Goal: Use online tool/utility: Utilize a website feature to perform a specific function

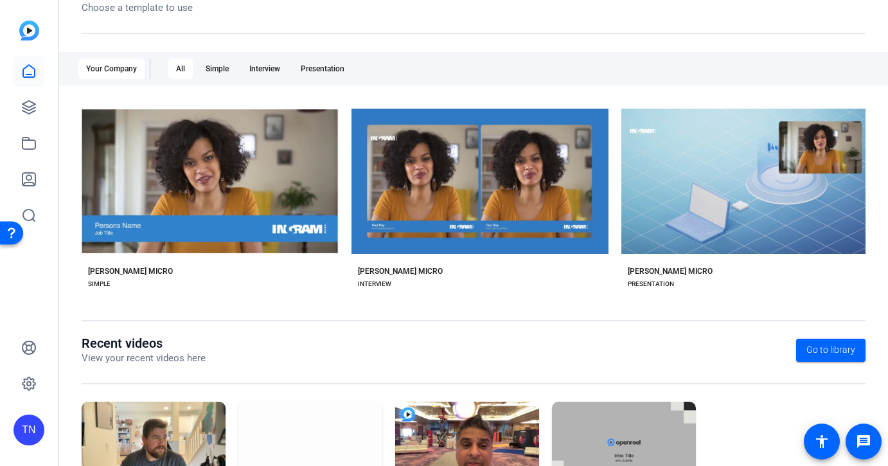
scroll to position [182, 0]
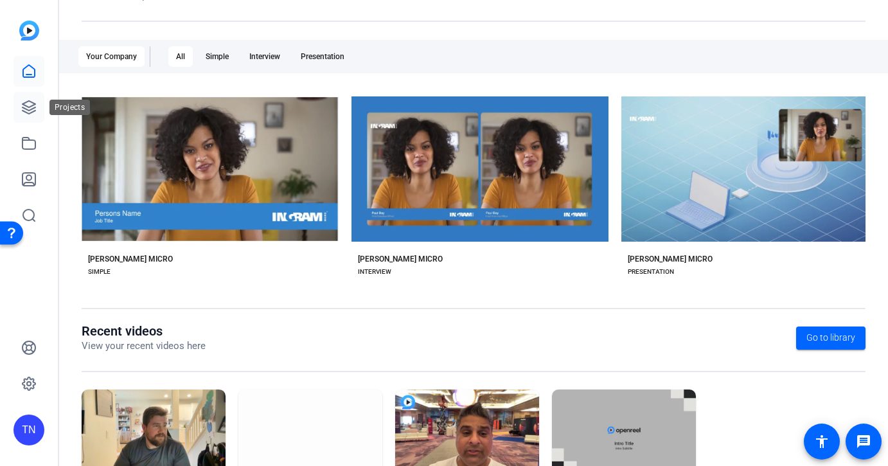
click at [28, 112] on icon at bounding box center [28, 107] width 13 height 13
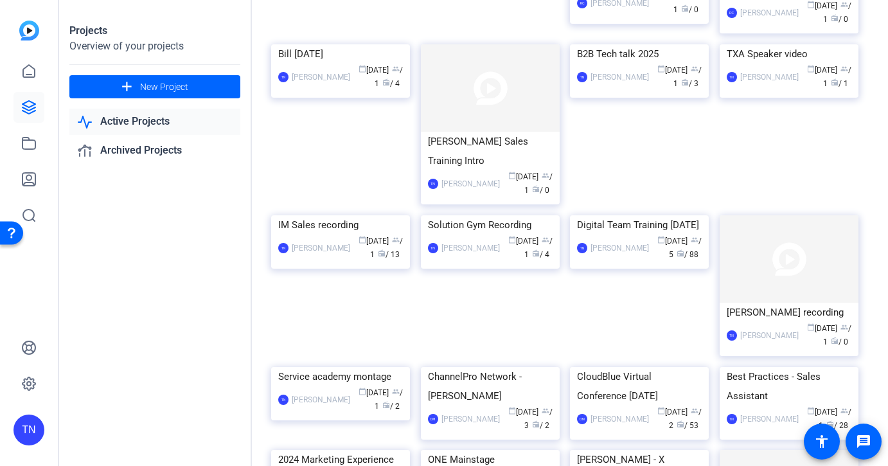
scroll to position [532, 0]
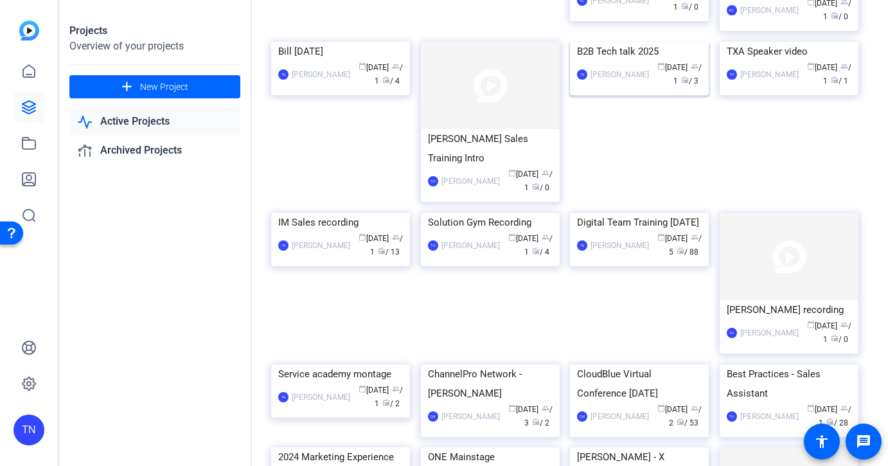
click at [629, 61] on div "B2B Tech talk 2025" at bounding box center [639, 51] width 125 height 19
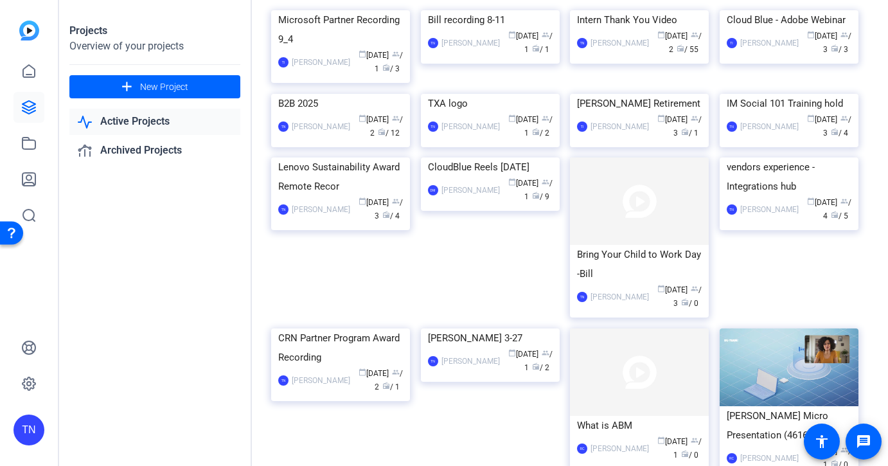
scroll to position [91, 0]
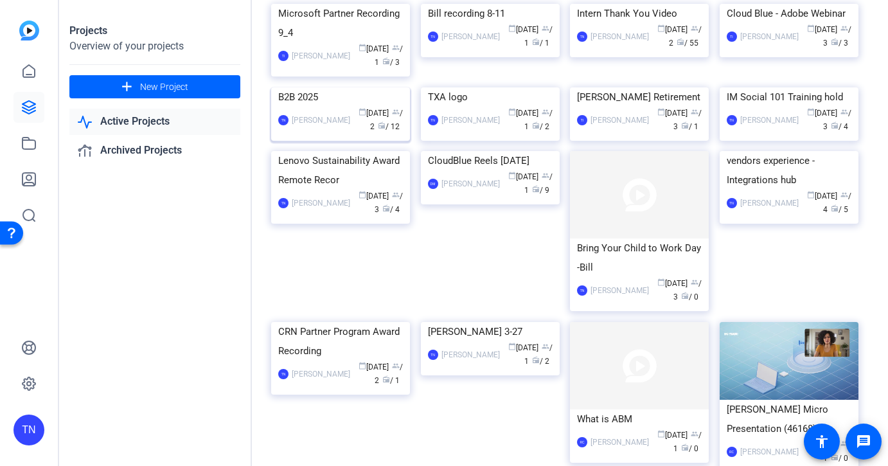
click at [310, 107] on div "B2B 2025" at bounding box center [340, 96] width 125 height 19
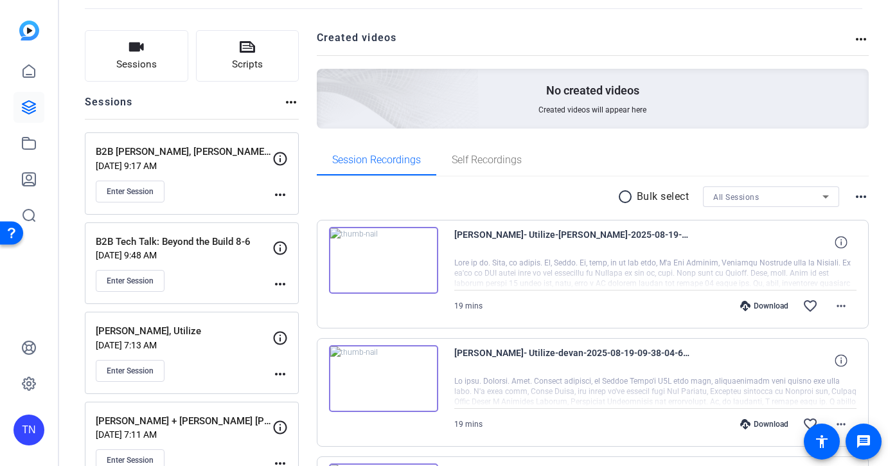
scroll to position [93, 0]
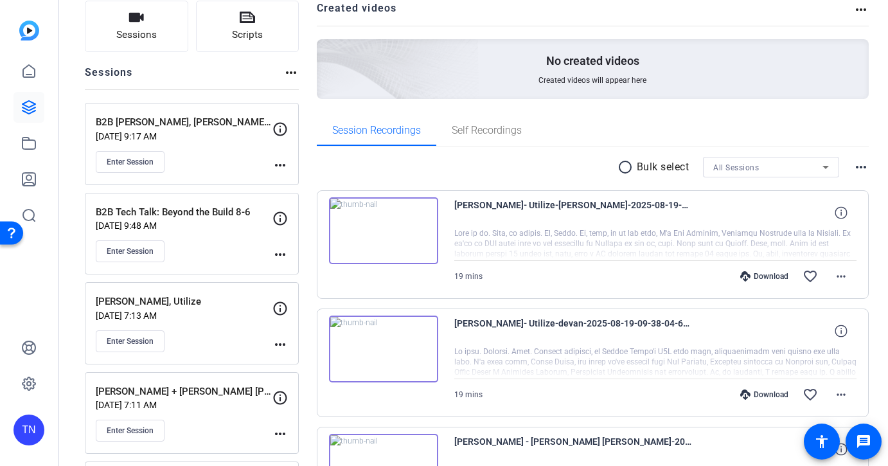
click at [279, 250] on mat-icon "more_horiz" at bounding box center [280, 254] width 15 height 15
click at [296, 271] on span "Edit Session" at bounding box center [312, 273] width 58 height 15
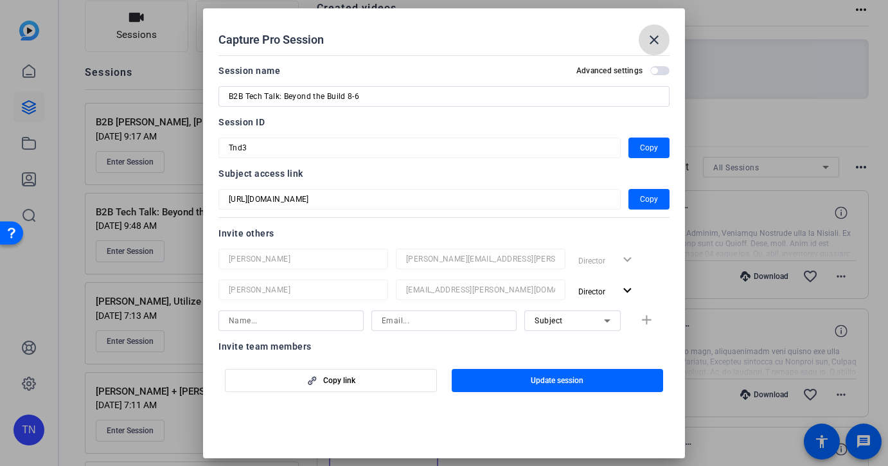
click at [647, 33] on mat-icon "close" at bounding box center [654, 39] width 15 height 15
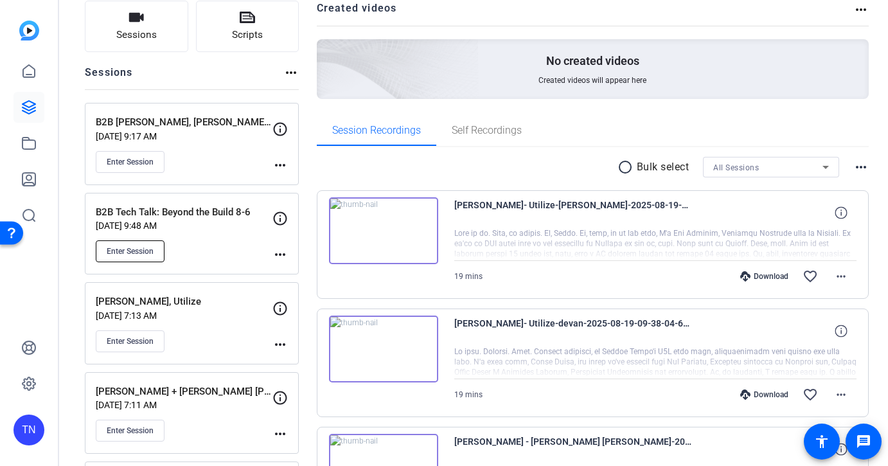
click at [145, 255] on span "Enter Session" at bounding box center [130, 251] width 47 height 10
click at [133, 256] on span "Enter Session" at bounding box center [130, 251] width 47 height 10
click at [138, 251] on span "Enter Session" at bounding box center [130, 251] width 47 height 10
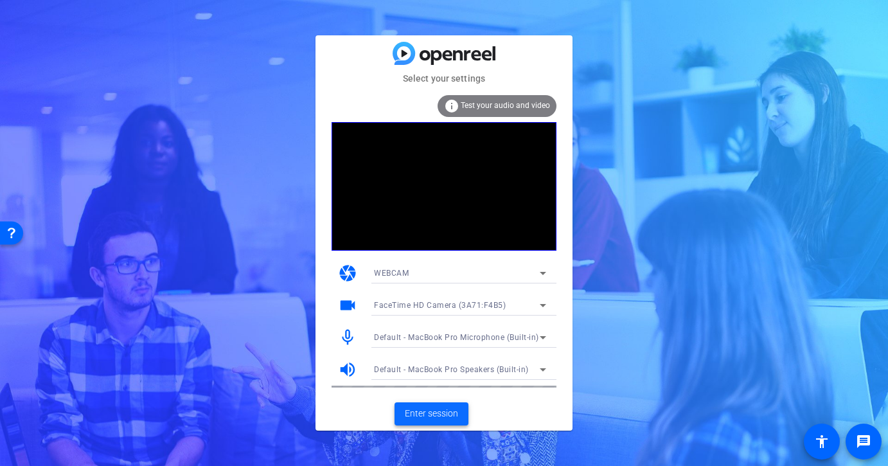
click at [454, 415] on span "Enter session" at bounding box center [431, 413] width 53 height 13
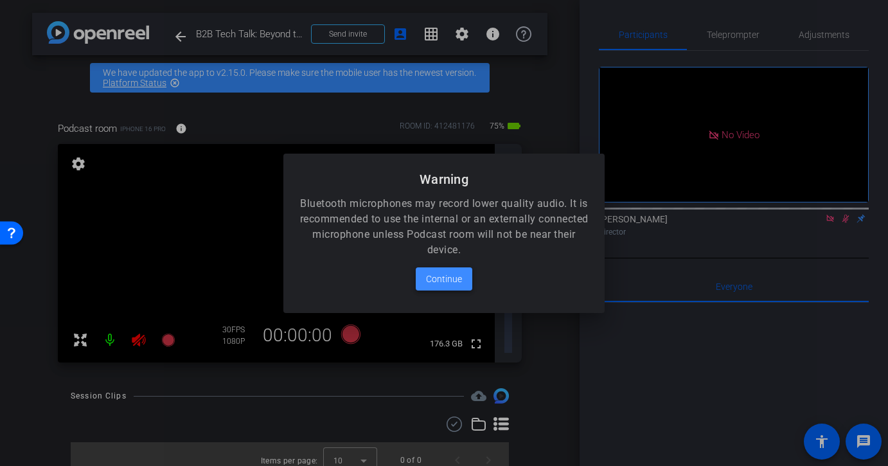
click at [445, 283] on span "Continue" at bounding box center [444, 278] width 36 height 15
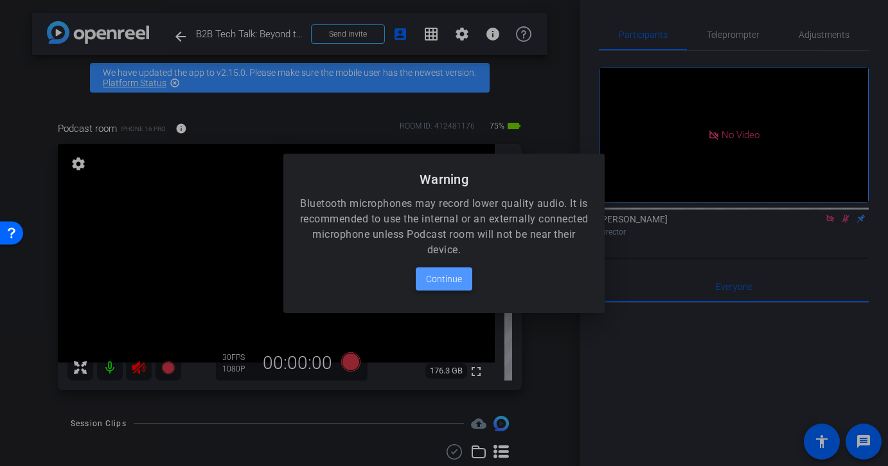
click at [443, 287] on span at bounding box center [444, 279] width 57 height 31
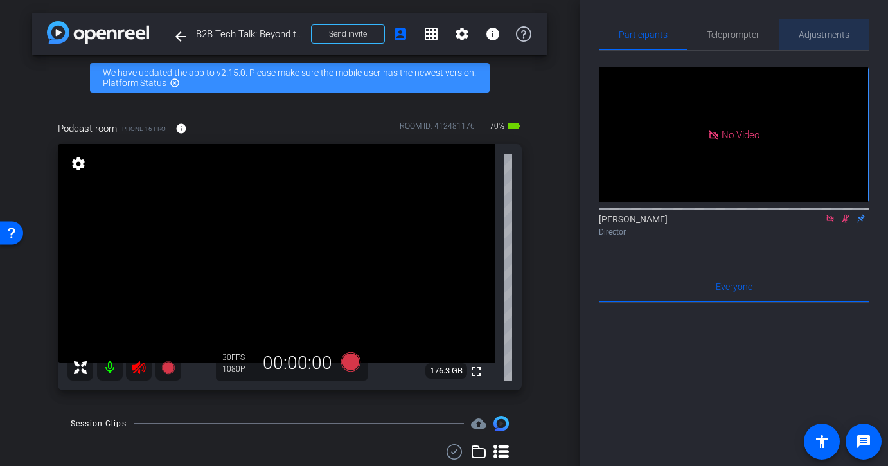
click at [826, 35] on span "Adjustments" at bounding box center [824, 34] width 51 height 9
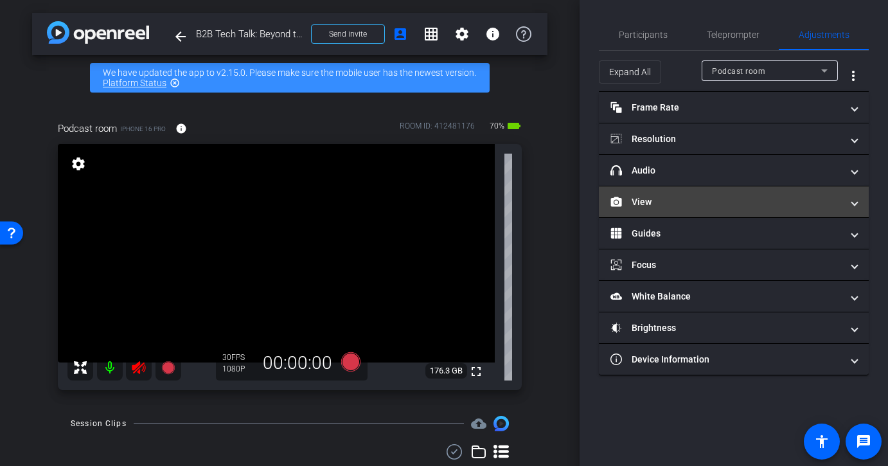
click at [816, 206] on mat-panel-title "View" at bounding box center [726, 201] width 231 height 13
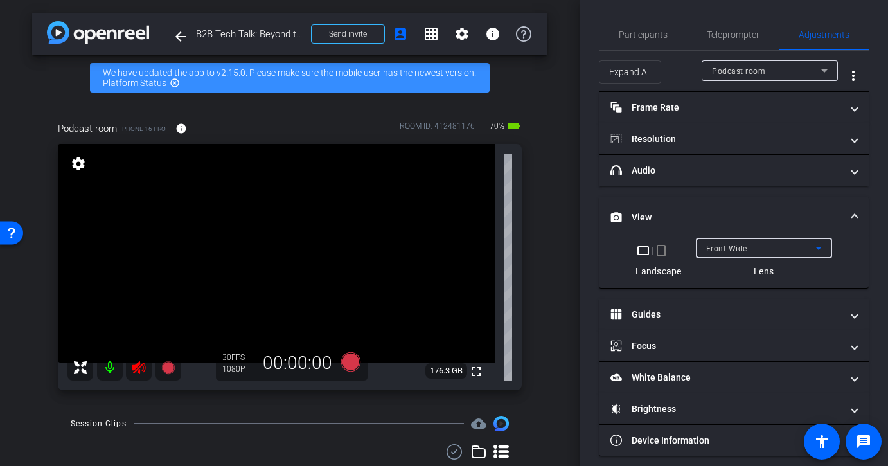
click at [814, 253] on icon at bounding box center [818, 247] width 15 height 15
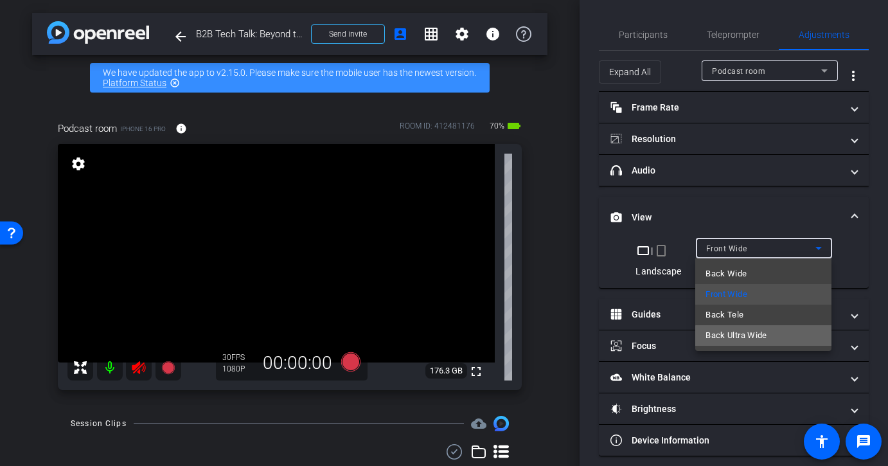
click at [782, 341] on mat-option "Back Ultra Wide" at bounding box center [764, 335] width 136 height 21
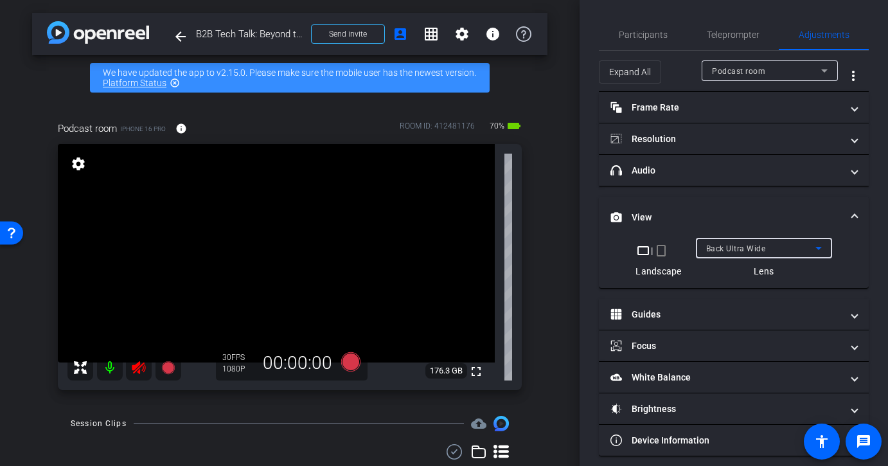
click at [750, 246] on span "Back Ultra Wide" at bounding box center [736, 248] width 60 height 9
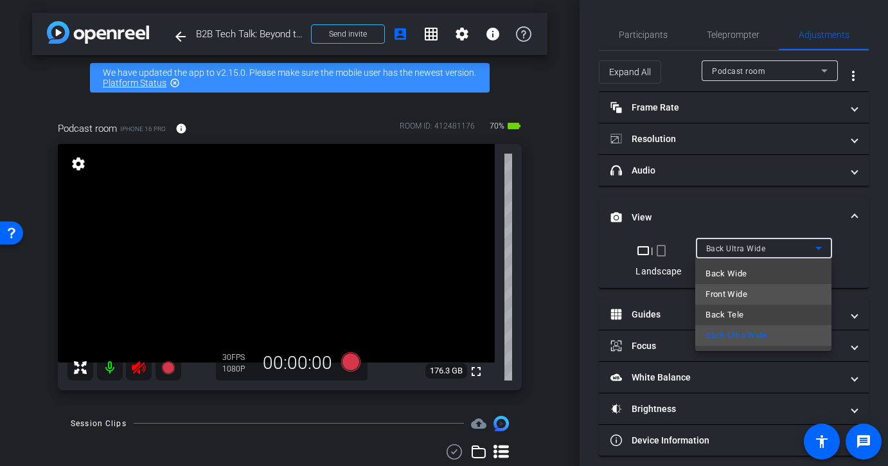
click at [793, 296] on mat-option "Front Wide" at bounding box center [764, 294] width 136 height 21
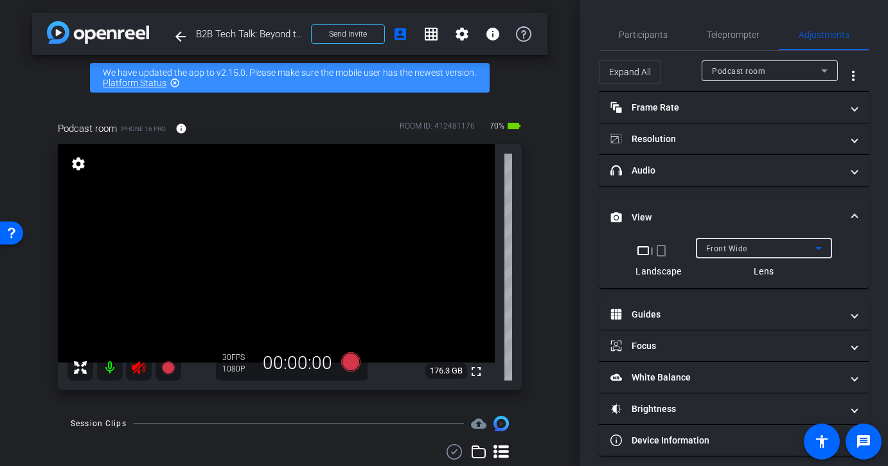
click at [795, 247] on div "Front Wide" at bounding box center [760, 248] width 109 height 16
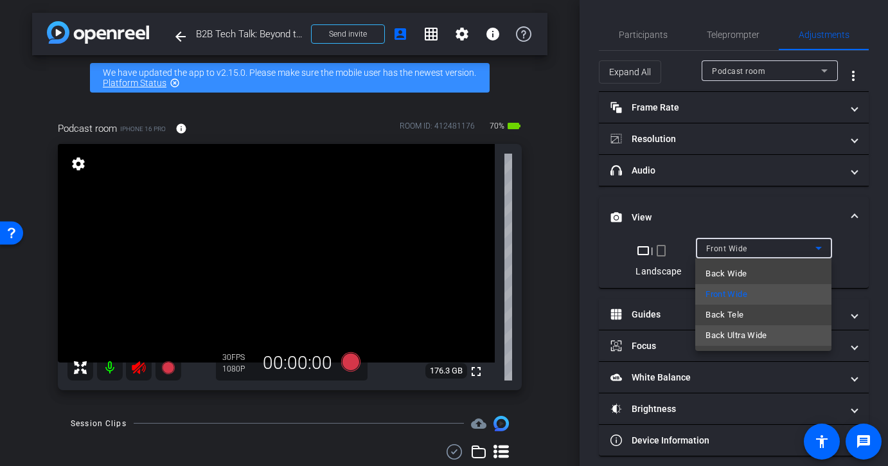
click at [775, 337] on mat-option "Back Ultra Wide" at bounding box center [764, 335] width 136 height 21
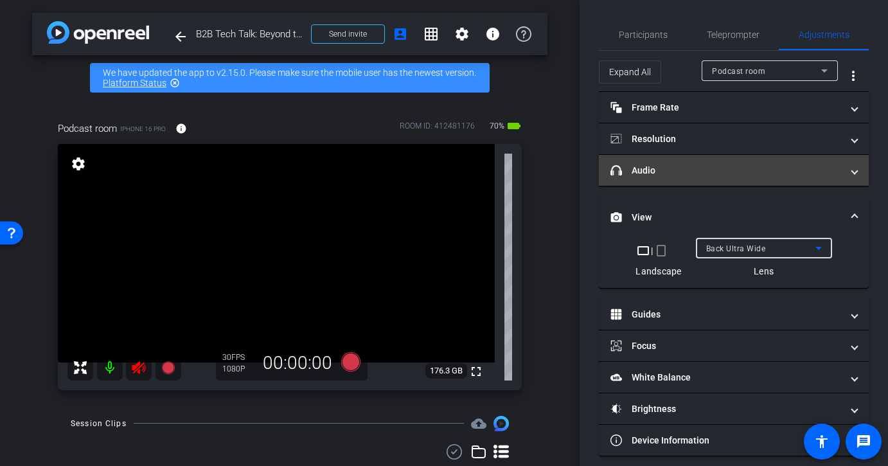
click at [715, 164] on mat-panel-title "headphone icon Audio" at bounding box center [726, 170] width 231 height 13
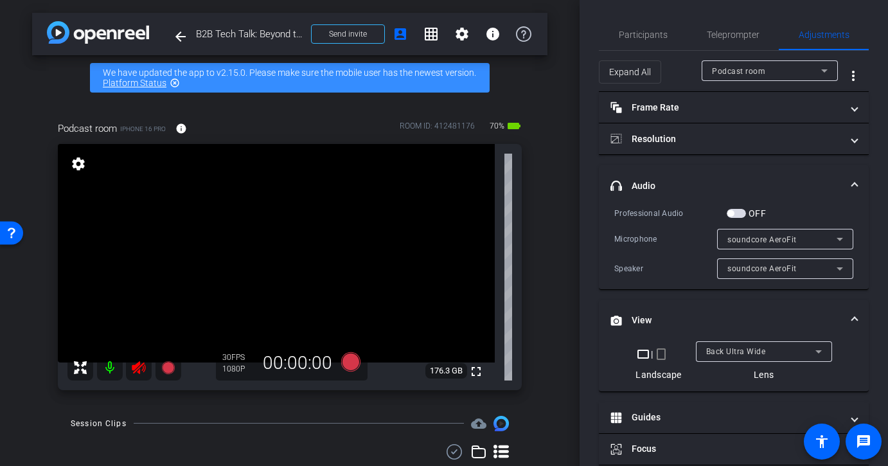
click at [711, 314] on mat-panel-title "View" at bounding box center [726, 320] width 231 height 13
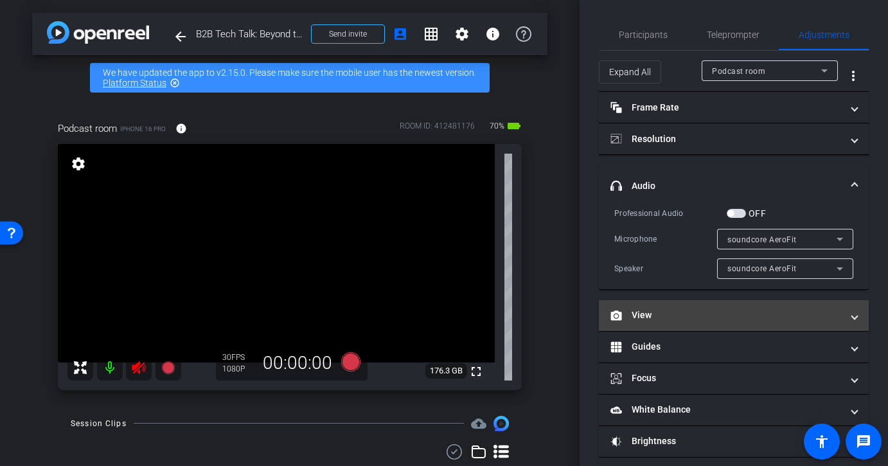
click at [715, 314] on mat-panel-title "View" at bounding box center [726, 315] width 231 height 13
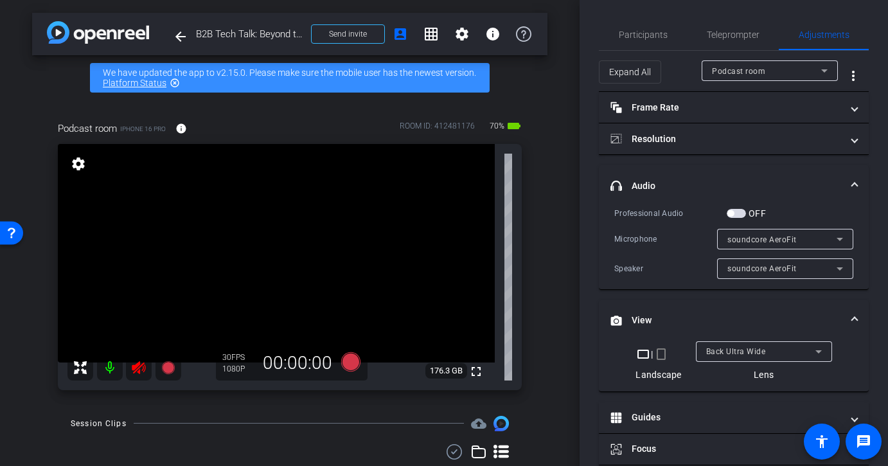
click at [658, 354] on mat-icon "crop_portrait" at bounding box center [661, 353] width 15 height 15
click at [665, 357] on mat-icon "crop_portrait" at bounding box center [661, 353] width 15 height 15
click at [665, 355] on mat-icon "crop_portrait" at bounding box center [661, 353] width 15 height 15
click at [663, 374] on div "Landscape" at bounding box center [659, 374] width 46 height 13
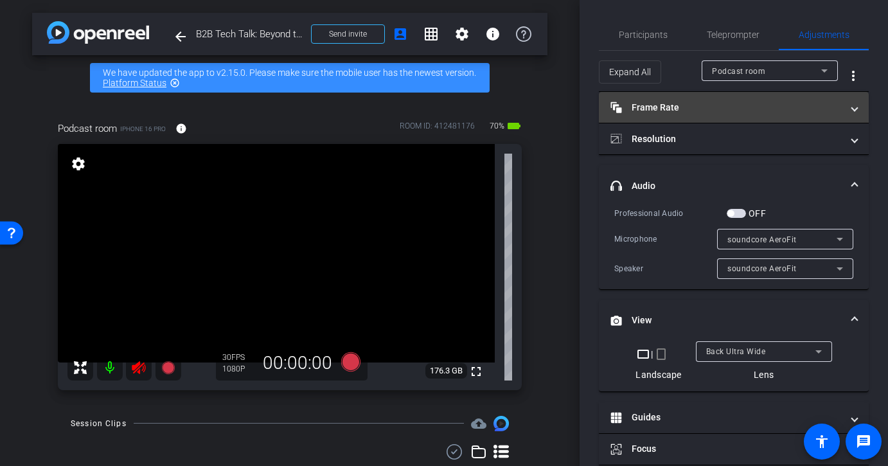
click at [831, 107] on mat-panel-title "Frame Rate Frame Rate" at bounding box center [726, 107] width 231 height 13
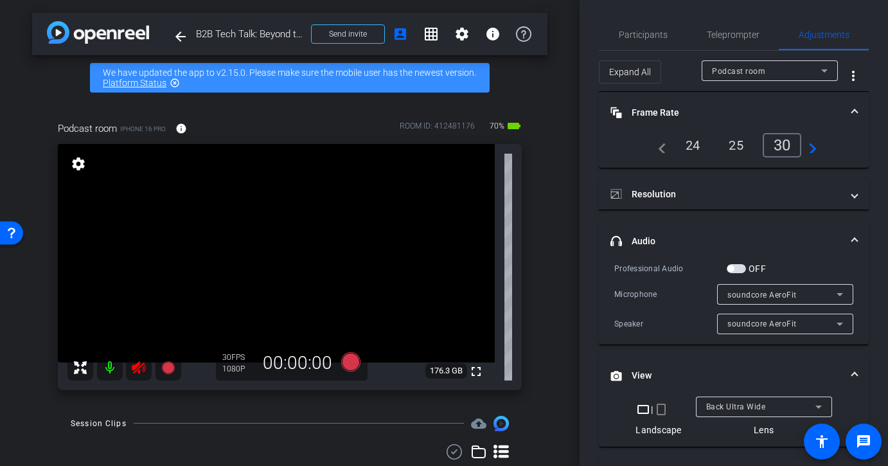
click at [743, 147] on div "25" at bounding box center [736, 145] width 34 height 22
click at [695, 147] on div "24" at bounding box center [693, 145] width 34 height 22
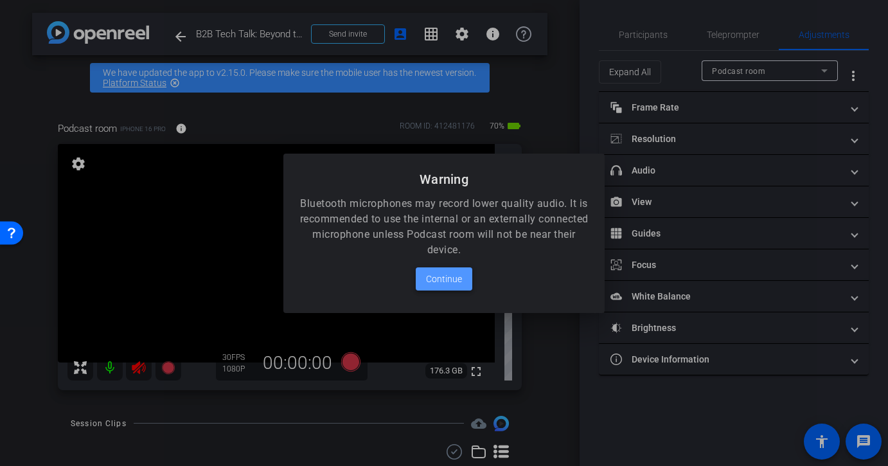
click at [451, 282] on span "Continue" at bounding box center [444, 278] width 36 height 15
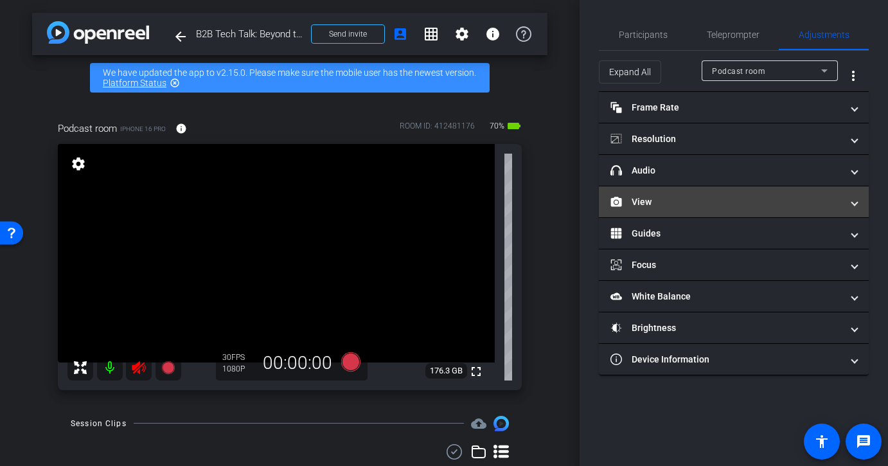
click at [837, 198] on mat-panel-title "View" at bounding box center [726, 201] width 231 height 13
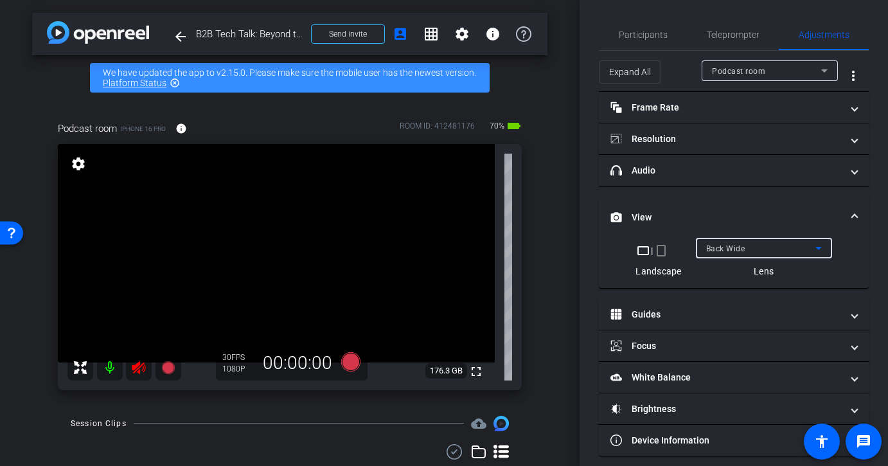
click at [815, 249] on icon at bounding box center [818, 247] width 15 height 15
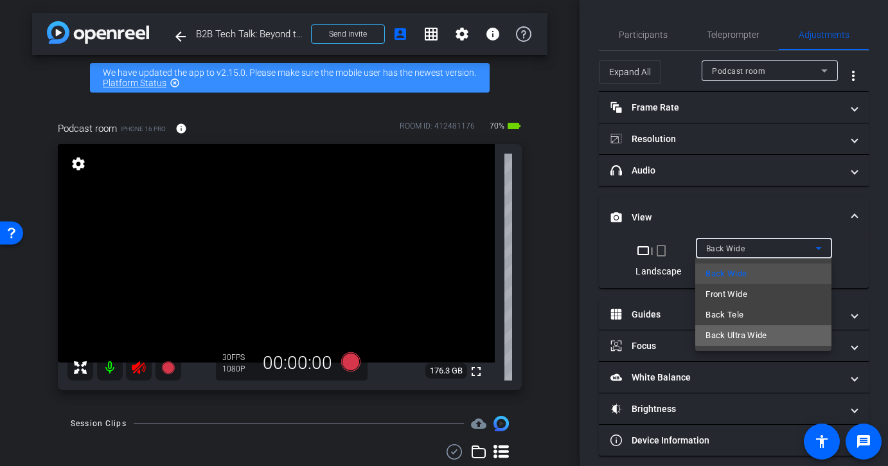
click at [789, 333] on mat-option "Back Ultra Wide" at bounding box center [764, 335] width 136 height 21
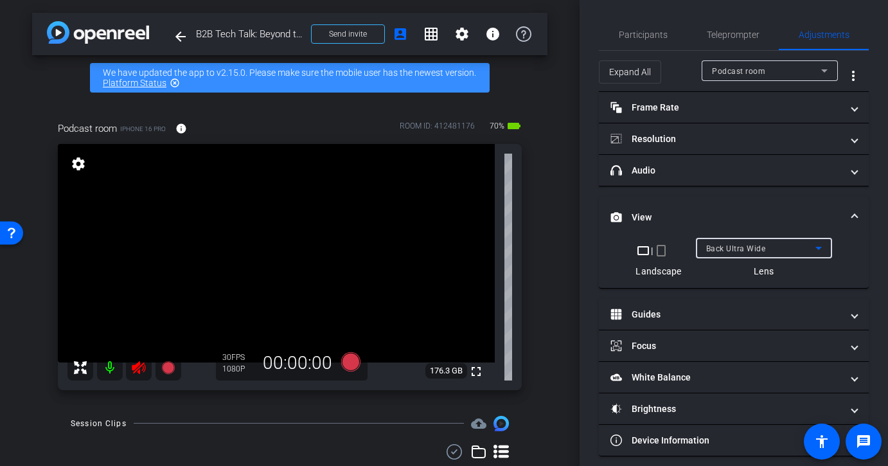
click at [812, 249] on icon at bounding box center [818, 247] width 15 height 15
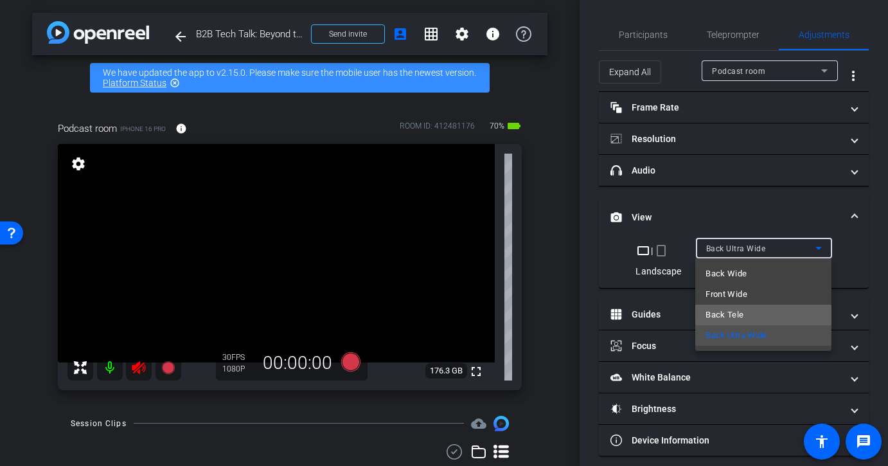
click at [777, 312] on mat-option "Back Tele" at bounding box center [764, 315] width 136 height 21
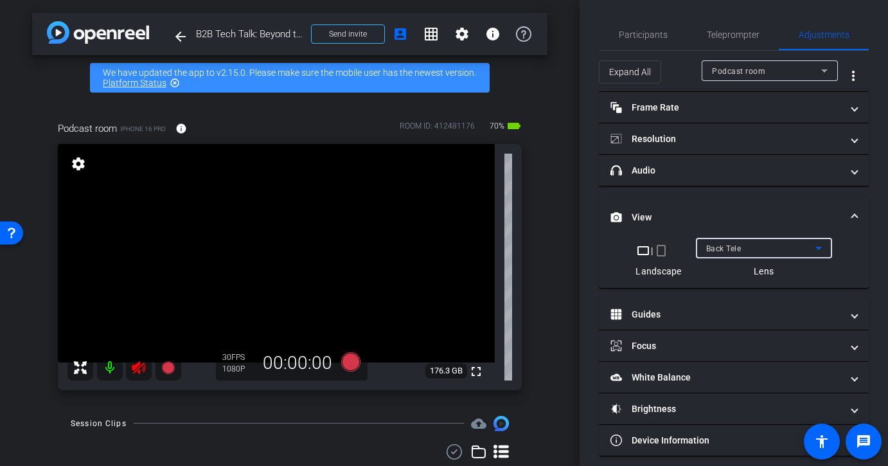
click at [811, 244] on icon at bounding box center [818, 247] width 15 height 15
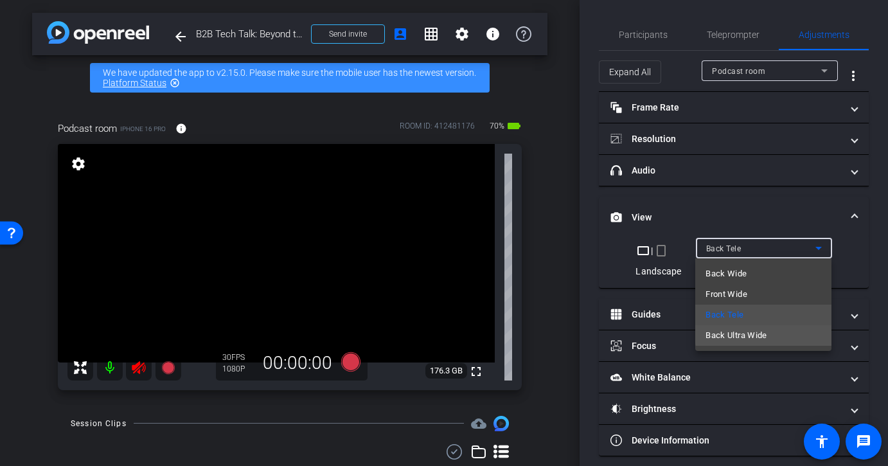
click at [783, 334] on mat-option "Back Ultra Wide" at bounding box center [764, 335] width 136 height 21
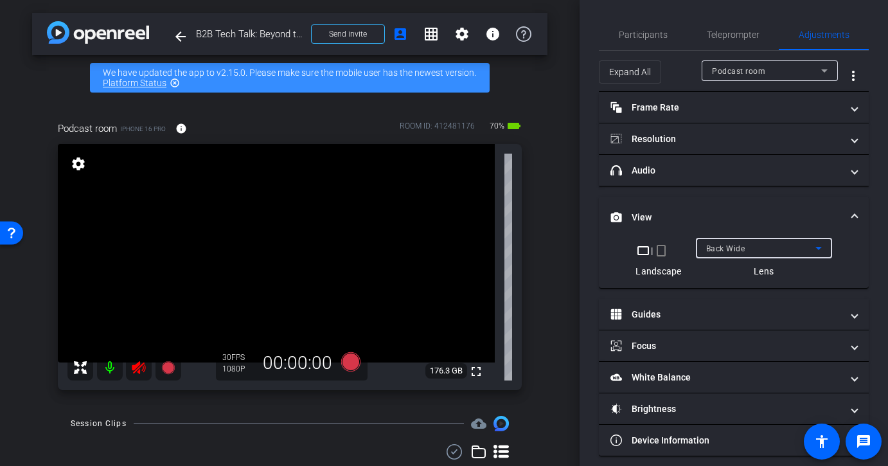
click at [809, 244] on div "Back Wide" at bounding box center [760, 248] width 109 height 16
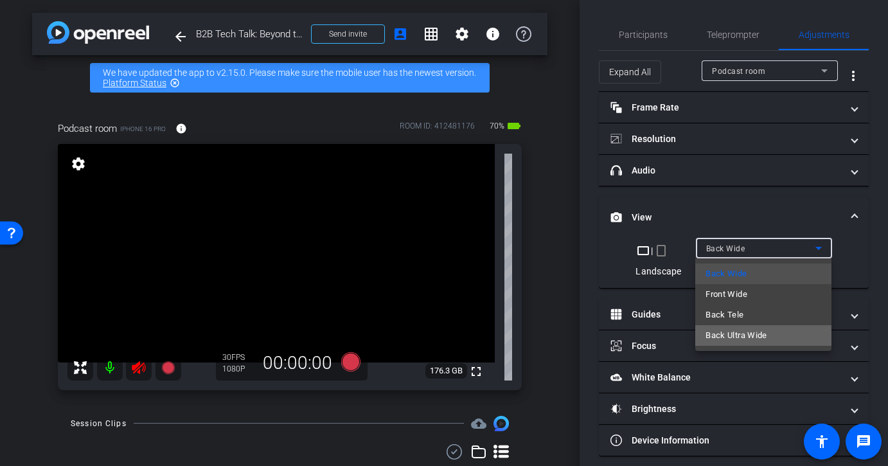
click at [773, 336] on mat-option "Back Ultra Wide" at bounding box center [764, 335] width 136 height 21
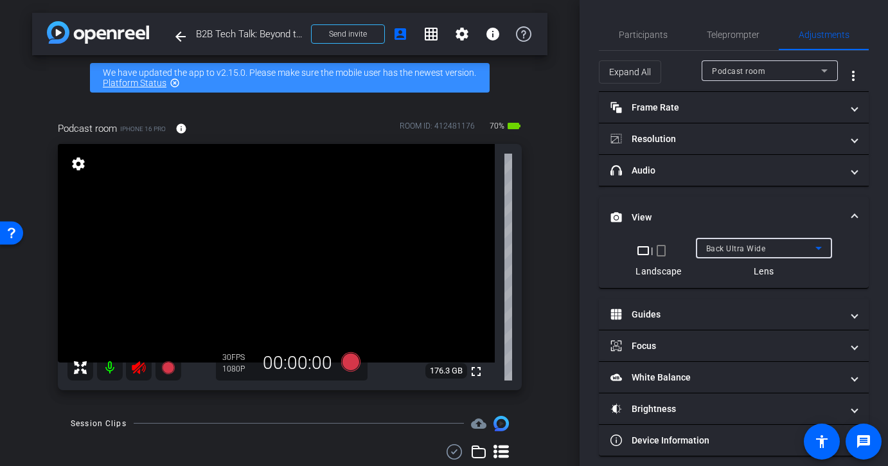
click at [767, 271] on div at bounding box center [764, 265] width 136 height 14
click at [762, 273] on div "Lens" at bounding box center [764, 271] width 136 height 13
click at [794, 273] on div "Lens" at bounding box center [764, 271] width 136 height 13
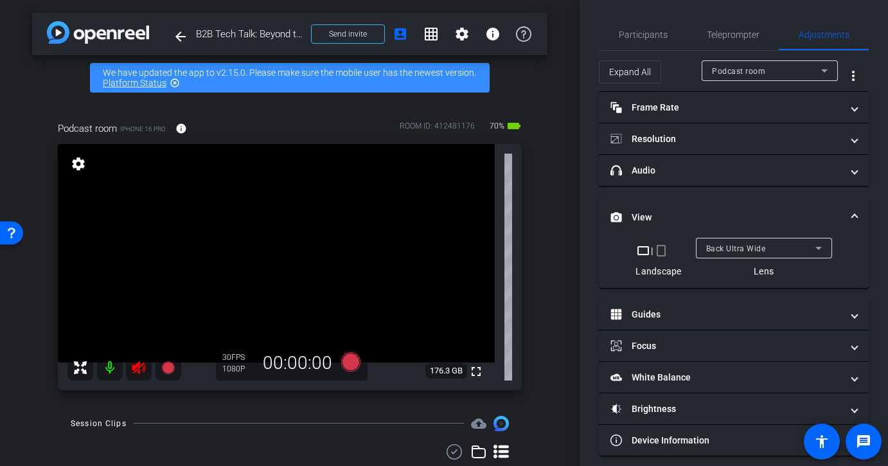
click at [805, 255] on div "Back Ultra Wide" at bounding box center [760, 248] width 109 height 16
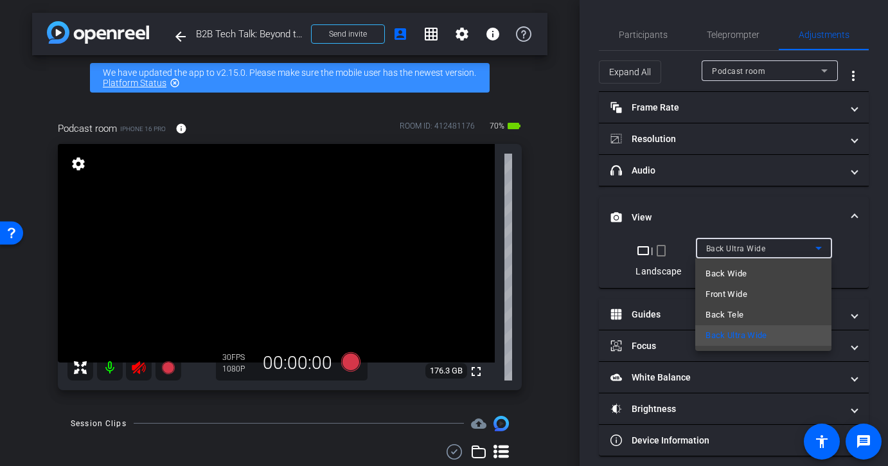
click at [825, 253] on div at bounding box center [444, 233] width 888 height 466
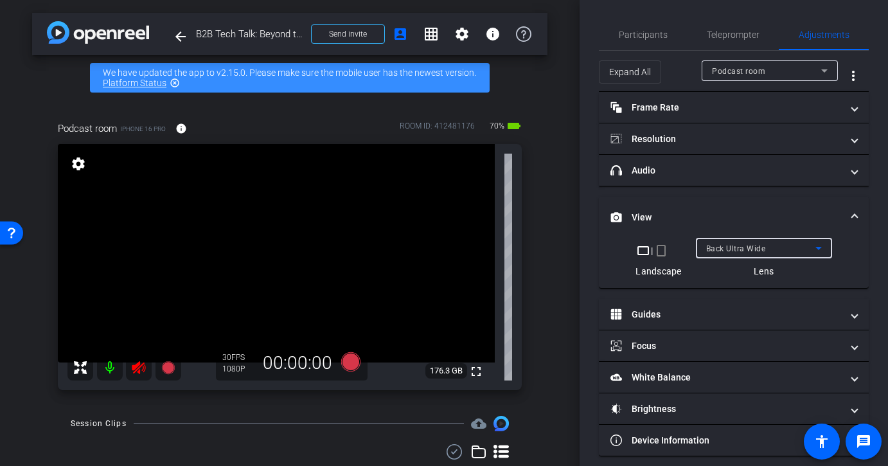
click at [809, 246] on div "Back Ultra Wide" at bounding box center [760, 248] width 109 height 16
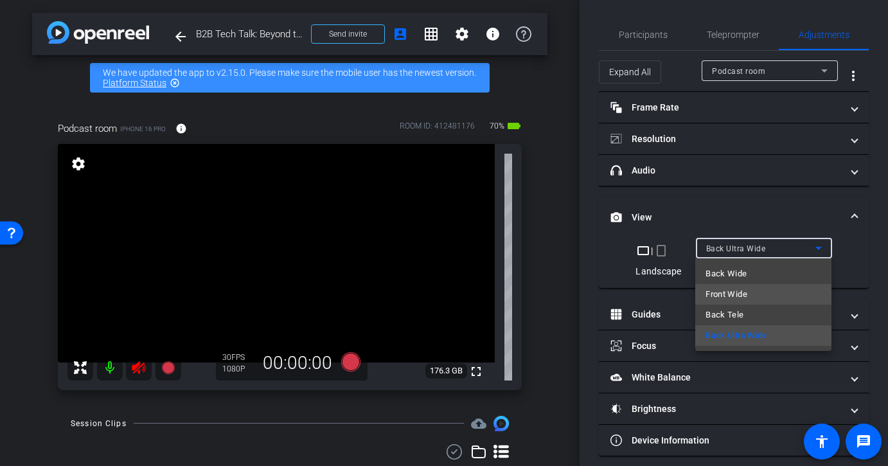
click at [770, 294] on mat-option "Front Wide" at bounding box center [764, 294] width 136 height 21
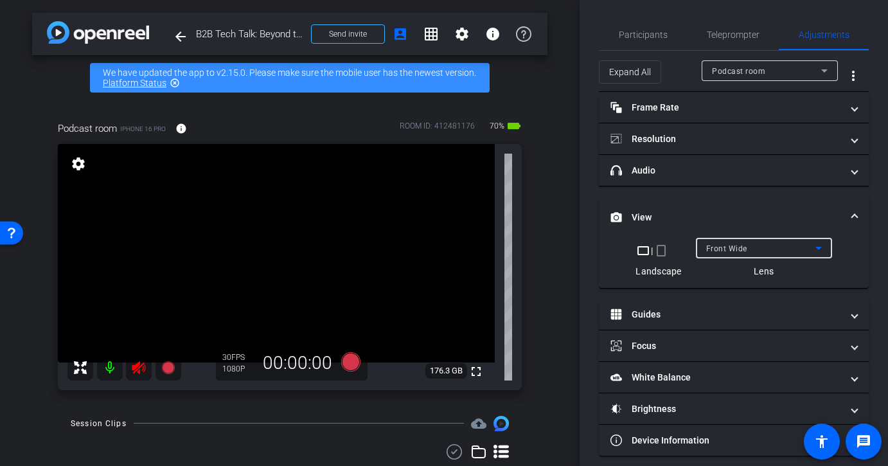
click at [819, 248] on icon at bounding box center [818, 247] width 15 height 15
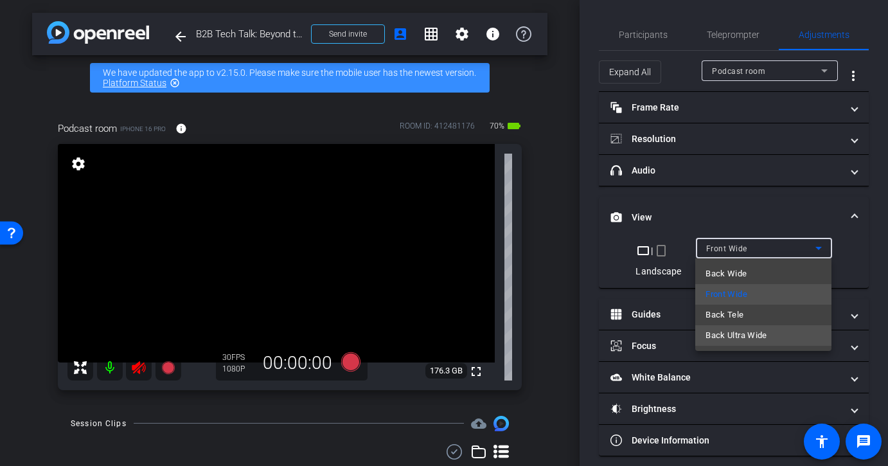
click at [737, 334] on span "Back Ultra Wide" at bounding box center [737, 335] width 62 height 15
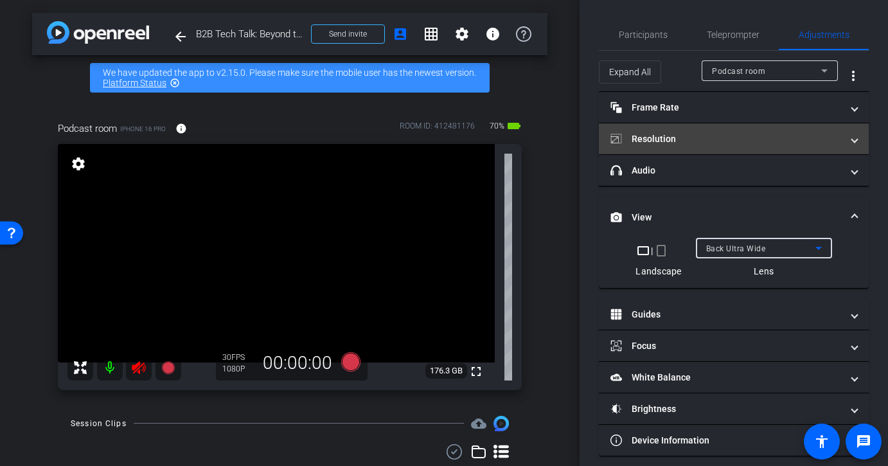
click at [682, 138] on mat-panel-title "Resolution" at bounding box center [726, 138] width 231 height 13
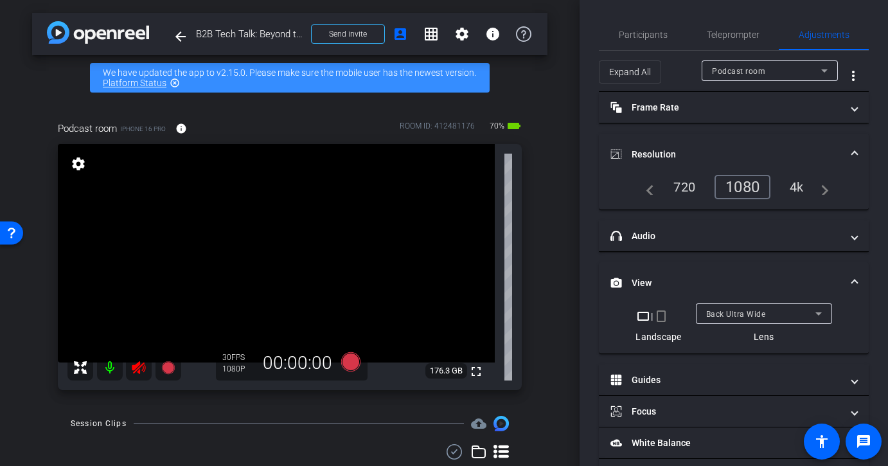
click at [800, 184] on div "4k" at bounding box center [796, 187] width 33 height 22
click at [801, 184] on div "4k" at bounding box center [796, 187] width 33 height 22
click at [796, 187] on div "4k" at bounding box center [796, 187] width 33 height 22
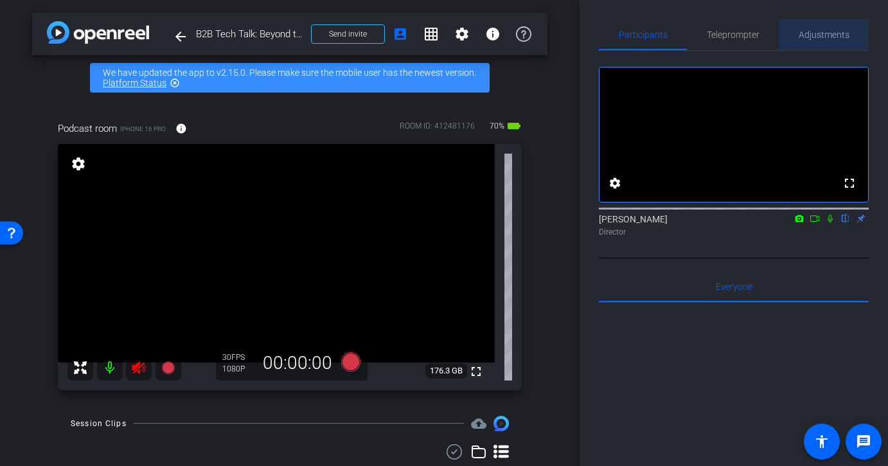
click at [832, 30] on span "Adjustments" at bounding box center [824, 34] width 51 height 9
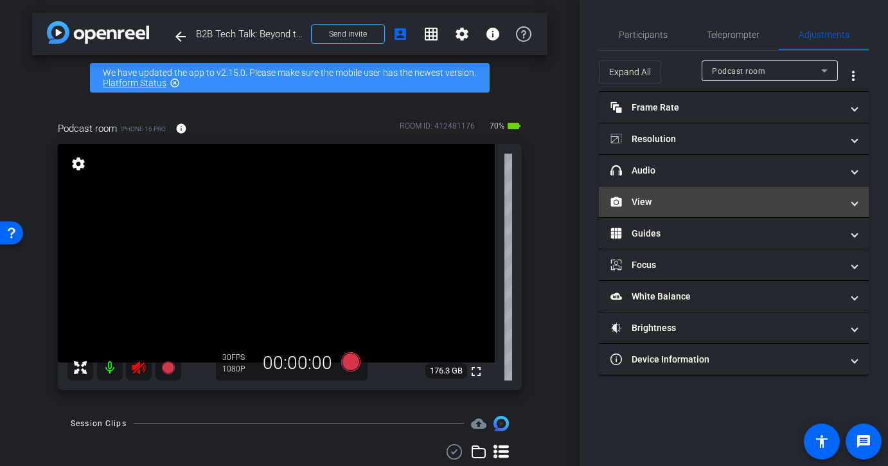
click at [811, 195] on mat-panel-title "View" at bounding box center [726, 201] width 231 height 13
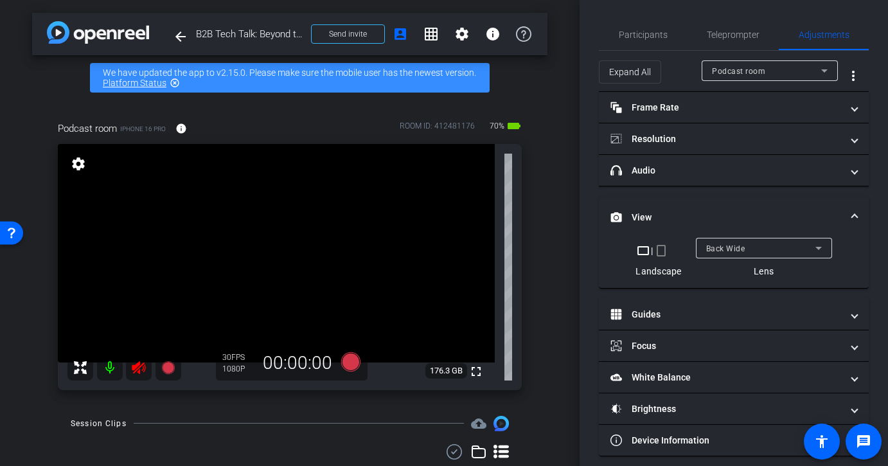
click at [803, 249] on div "Back Wide" at bounding box center [760, 248] width 109 height 16
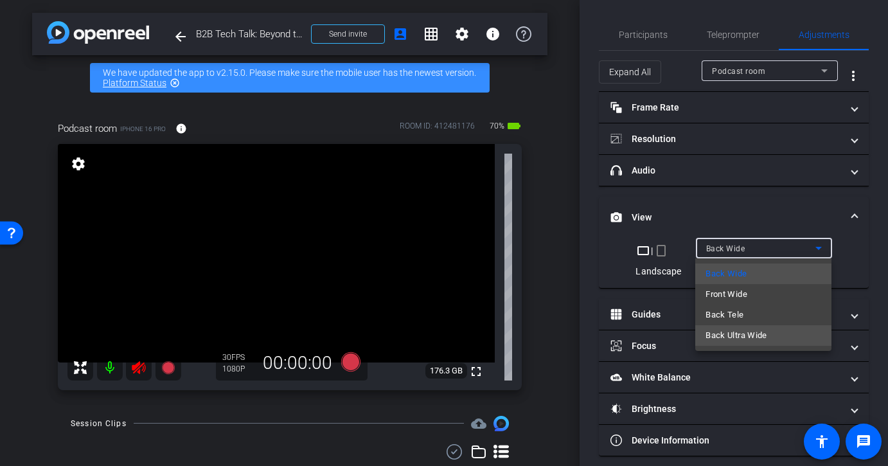
click at [758, 334] on span "Back Ultra Wide" at bounding box center [737, 335] width 62 height 15
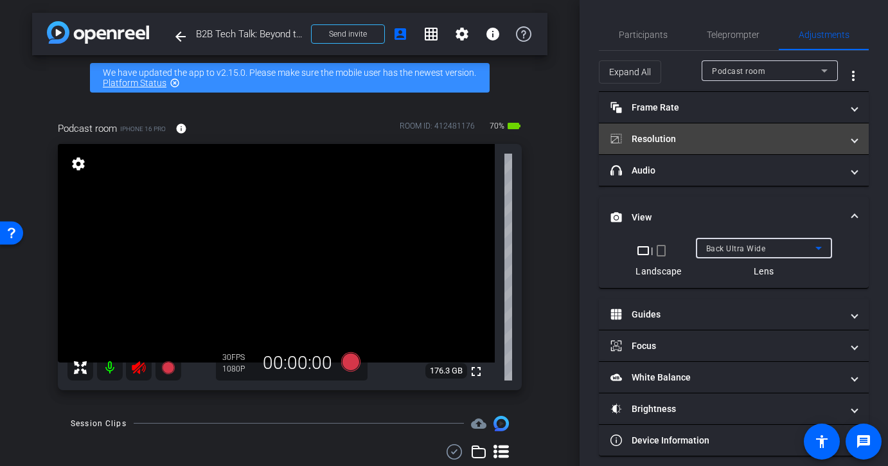
click at [795, 129] on mat-expansion-panel-header "Resolution" at bounding box center [734, 138] width 270 height 31
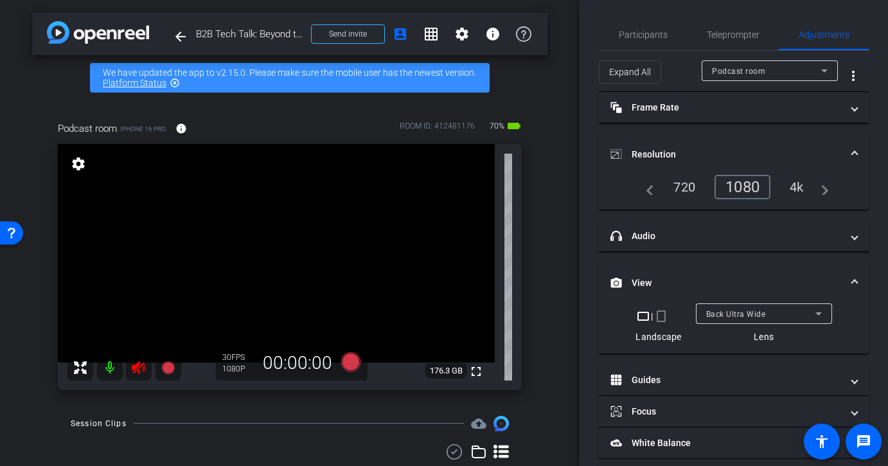
click at [801, 191] on div "4k" at bounding box center [796, 187] width 33 height 22
click at [801, 189] on div "4k" at bounding box center [796, 187] width 33 height 22
click at [794, 317] on div "Back Ultra Wide" at bounding box center [760, 314] width 109 height 16
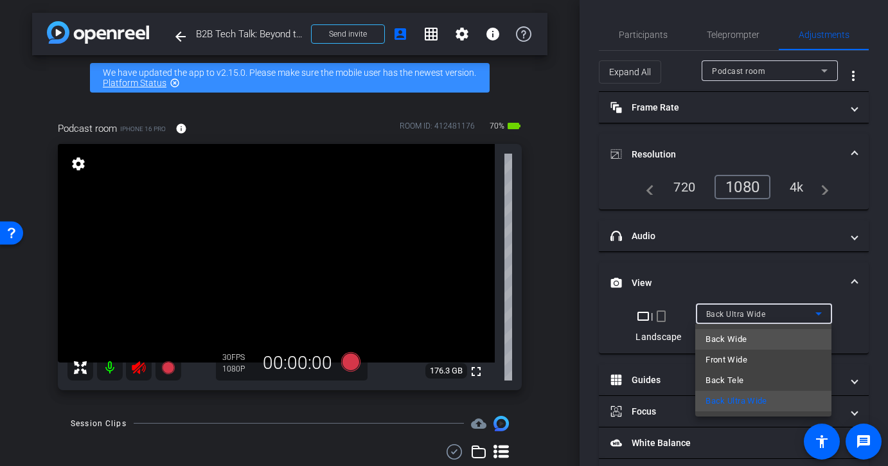
click at [784, 337] on mat-option "Back Wide" at bounding box center [764, 339] width 136 height 21
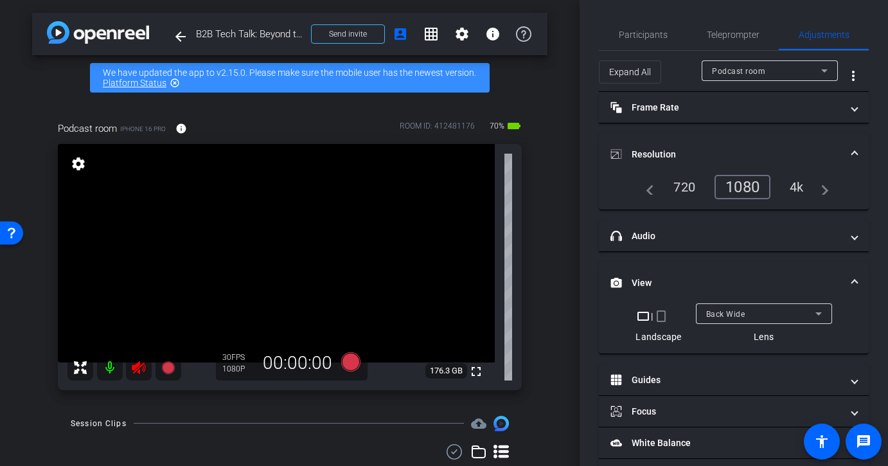
click at [798, 181] on div "4k" at bounding box center [796, 187] width 33 height 22
click at [796, 190] on div "4k" at bounding box center [796, 187] width 33 height 22
click at [833, 192] on div "navigate_before 720 1080 4k navigate_next" at bounding box center [734, 187] width 239 height 24
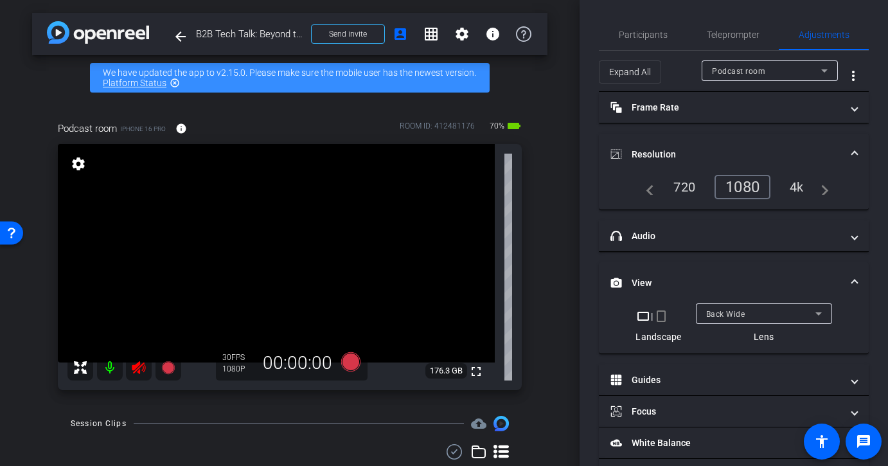
click at [829, 192] on mat-icon "navigate_next" at bounding box center [821, 186] width 15 height 15
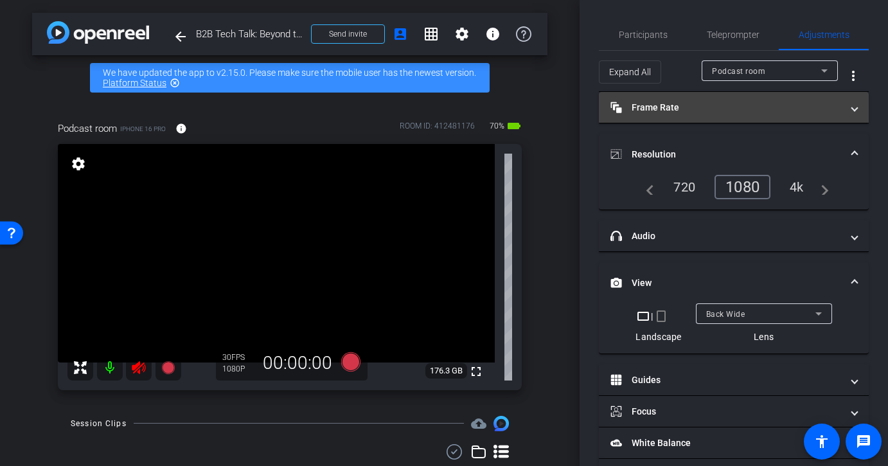
click at [857, 111] on mat-expansion-panel-header "Frame Rate Frame Rate" at bounding box center [734, 107] width 270 height 31
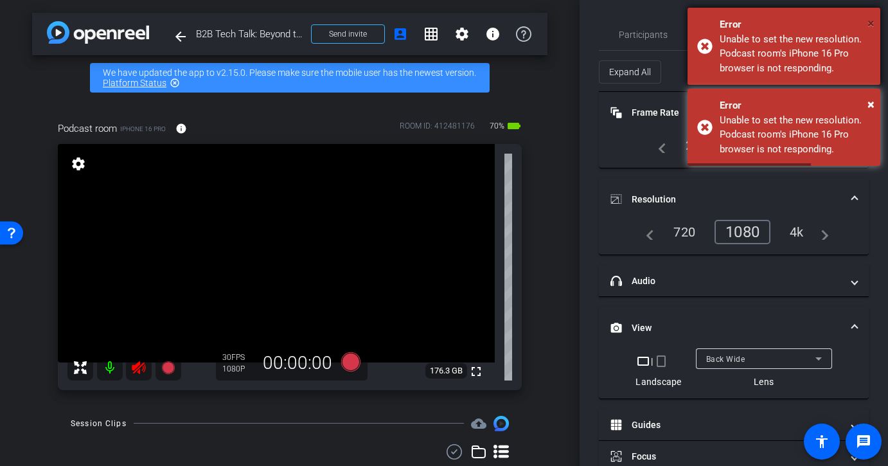
click at [868, 24] on span "×" at bounding box center [871, 22] width 7 height 15
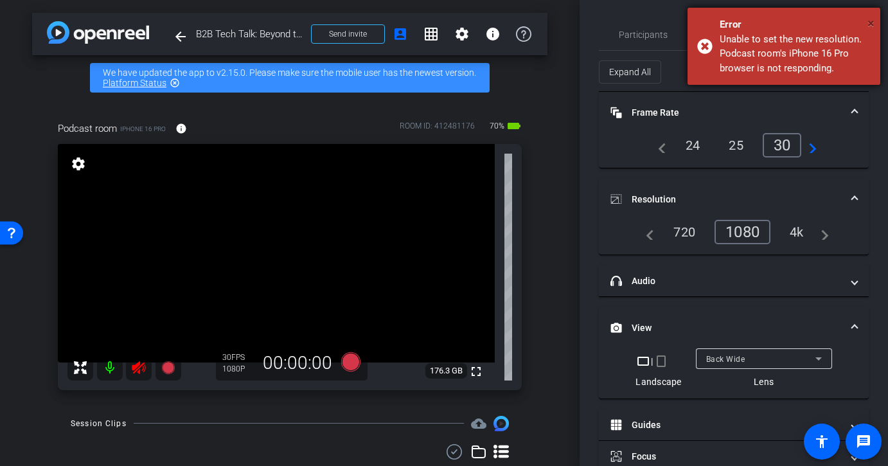
click at [870, 24] on span "×" at bounding box center [871, 22] width 7 height 15
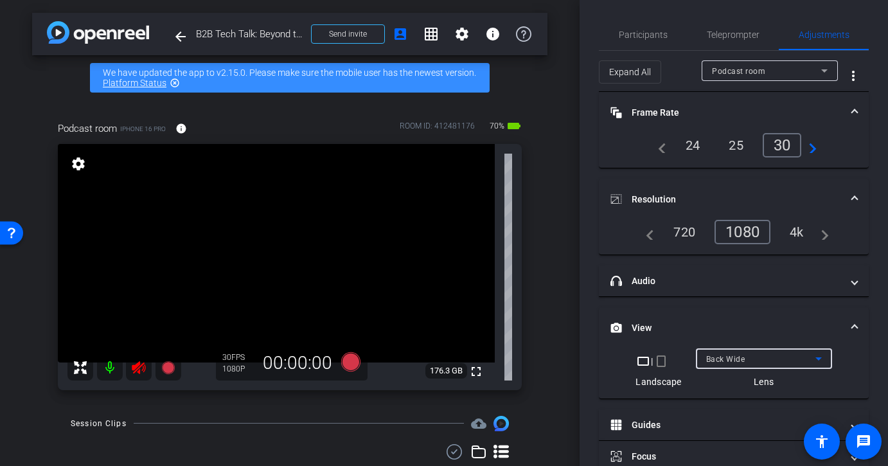
click at [814, 363] on icon at bounding box center [818, 358] width 15 height 15
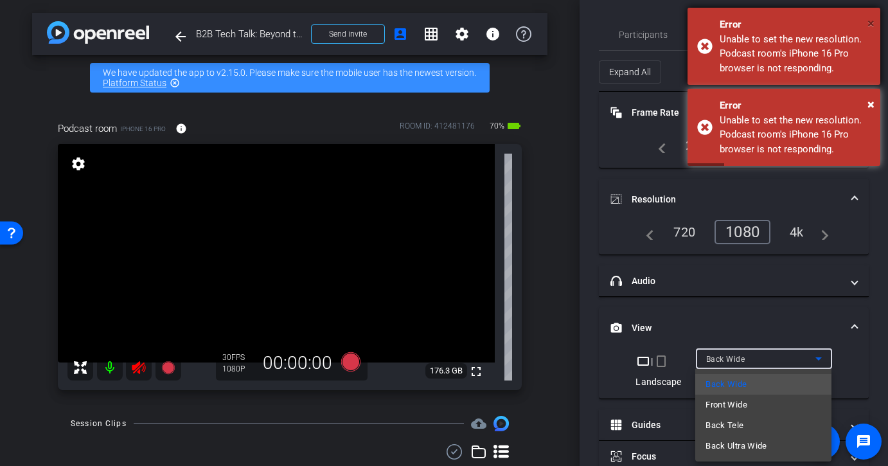
click at [873, 21] on span "×" at bounding box center [871, 22] width 7 height 15
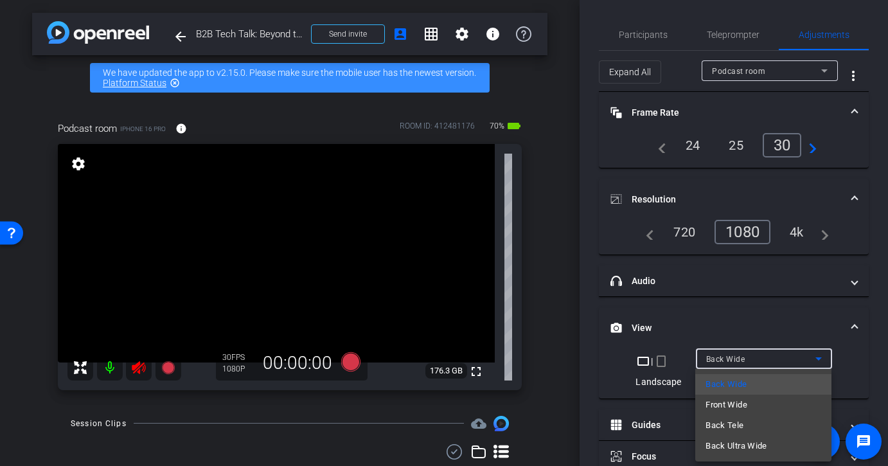
click at [787, 305] on div at bounding box center [444, 233] width 888 height 466
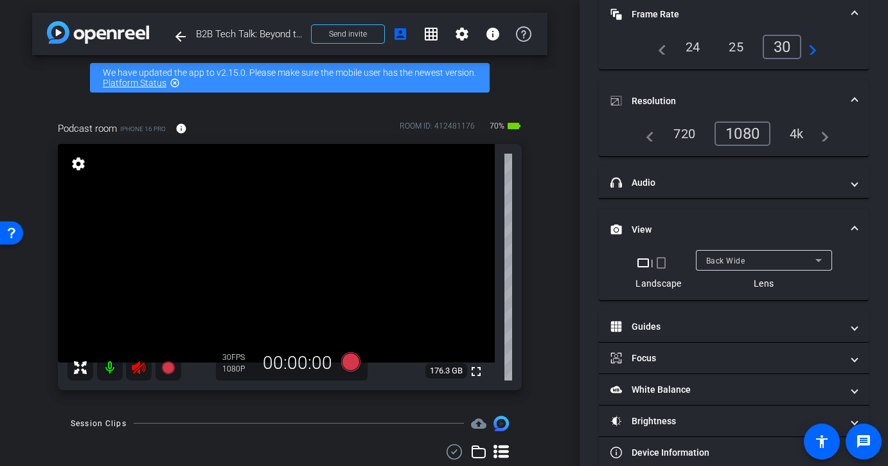
scroll to position [105, 0]
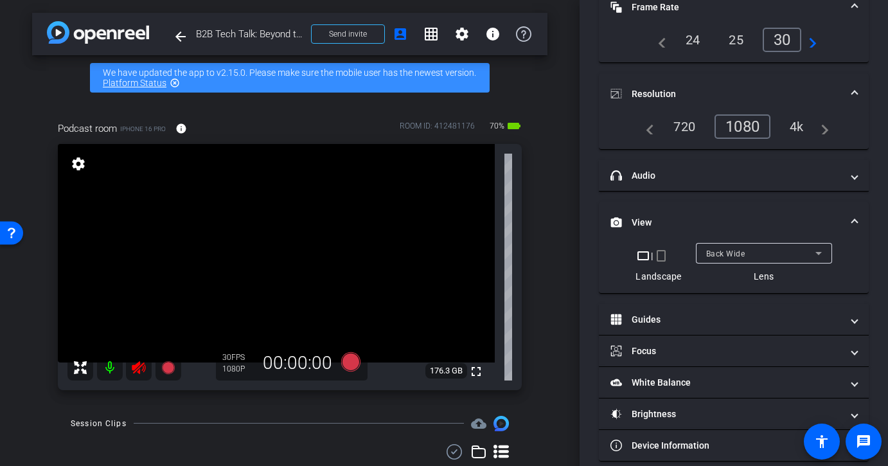
click at [663, 260] on mat-icon "crop_portrait" at bounding box center [661, 255] width 15 height 15
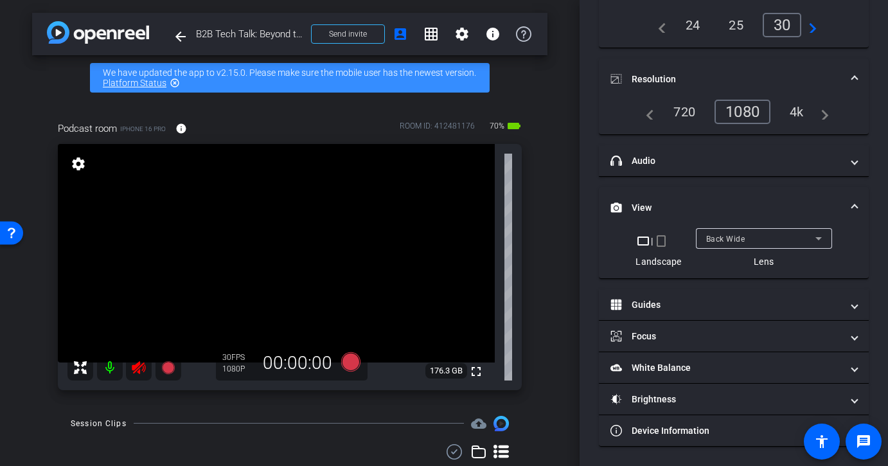
scroll to position [40, 0]
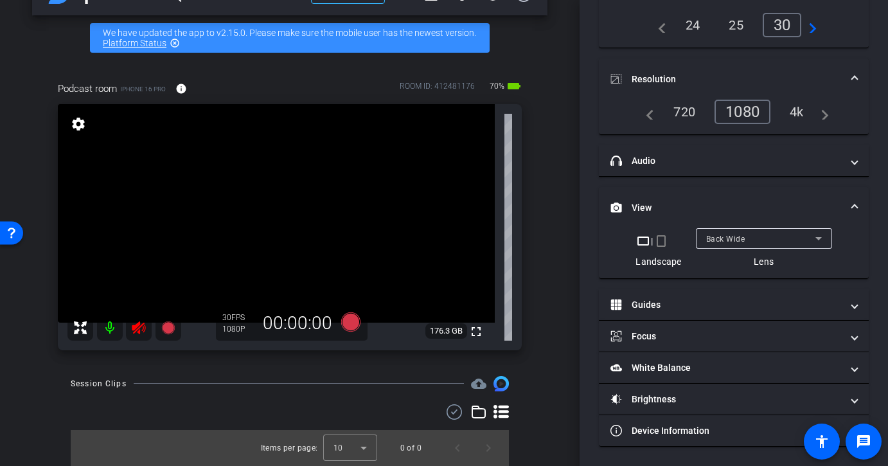
click at [75, 327] on icon at bounding box center [80, 327] width 15 height 15
click at [82, 329] on icon at bounding box center [80, 327] width 13 height 13
click at [139, 328] on icon at bounding box center [138, 327] width 13 height 13
click at [139, 328] on div at bounding box center [124, 328] width 114 height 26
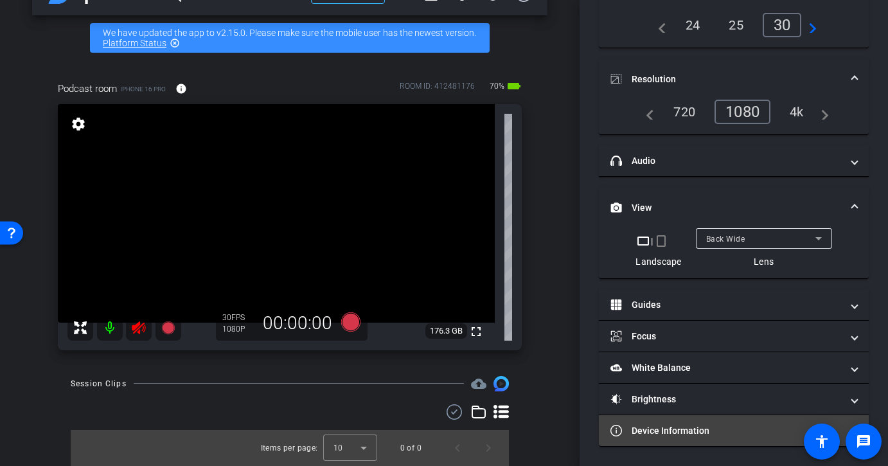
click at [715, 427] on mat-panel-title "Device Information" at bounding box center [726, 430] width 231 height 13
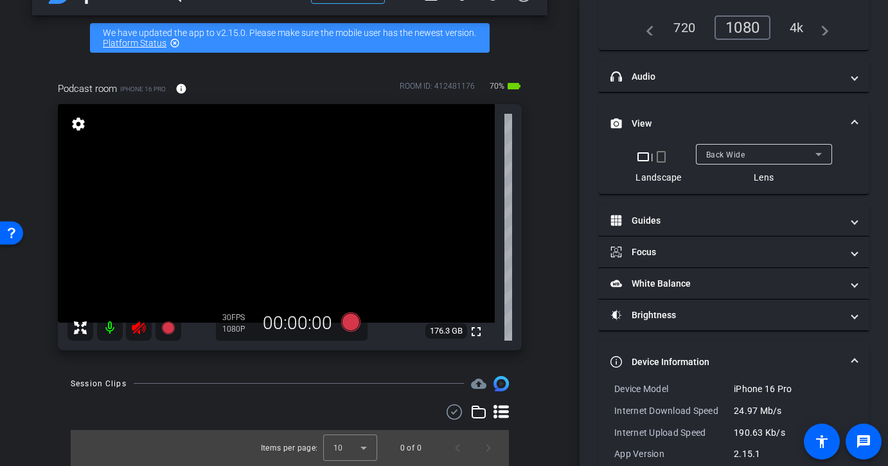
scroll to position [273, 0]
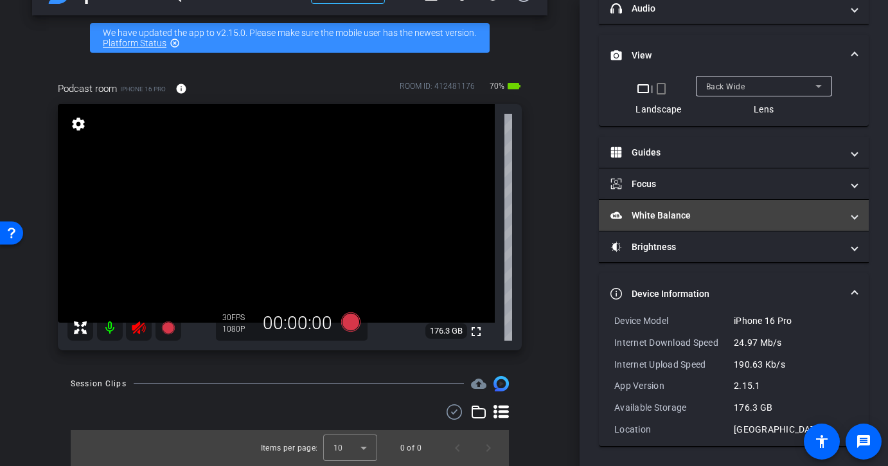
click at [773, 211] on mat-panel-title "White Balance White Balance" at bounding box center [726, 215] width 231 height 13
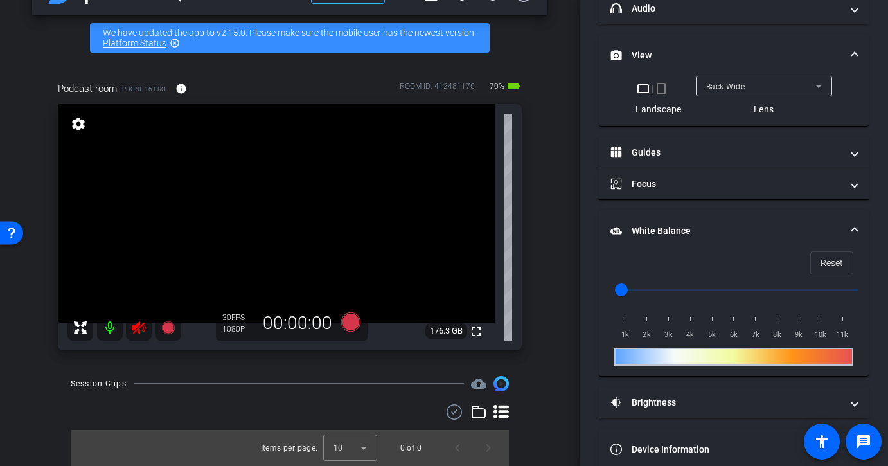
click at [773, 226] on mat-panel-title "White Balance White Balance" at bounding box center [726, 230] width 231 height 13
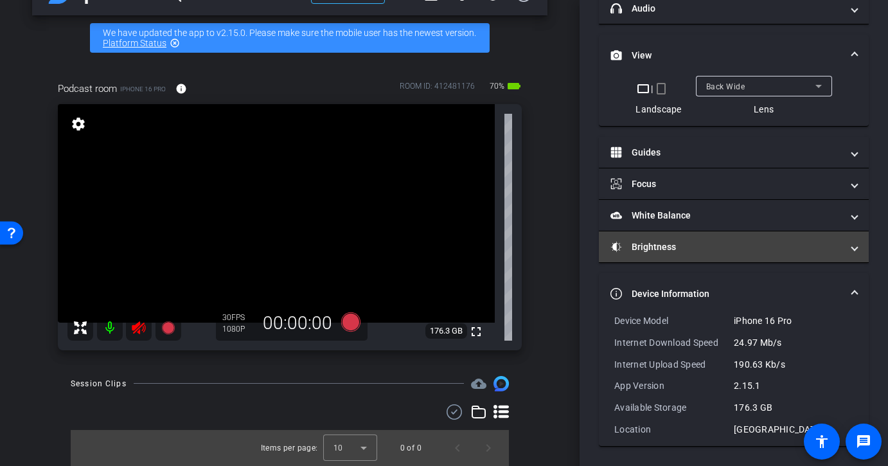
click at [762, 253] on mat-panel-title "Brightness" at bounding box center [726, 246] width 231 height 13
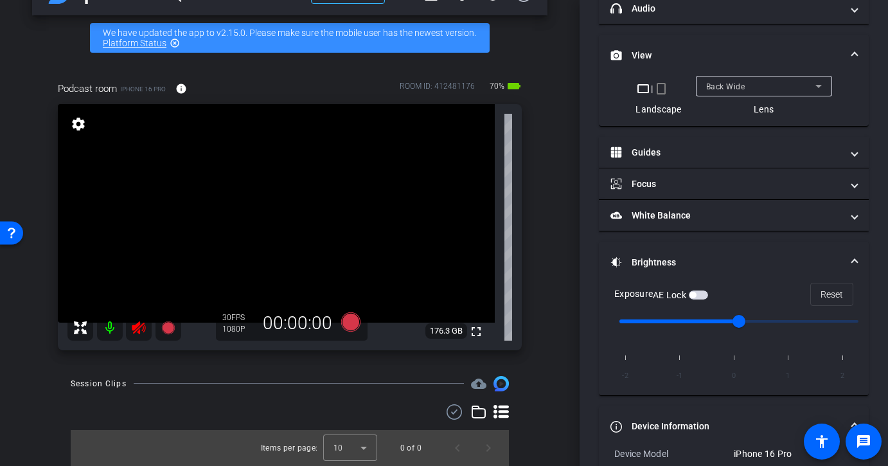
click at [762, 253] on mat-expansion-panel-header "Brightness" at bounding box center [734, 262] width 270 height 41
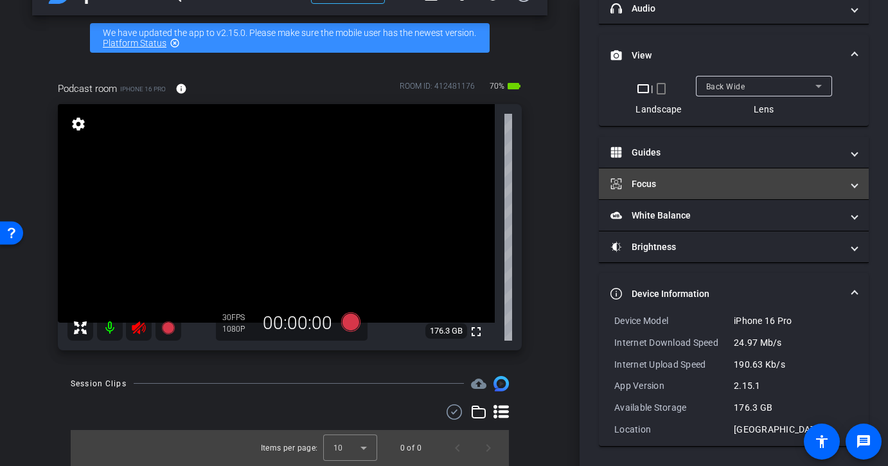
click at [746, 192] on mat-expansion-panel-header "Focus" at bounding box center [734, 183] width 270 height 31
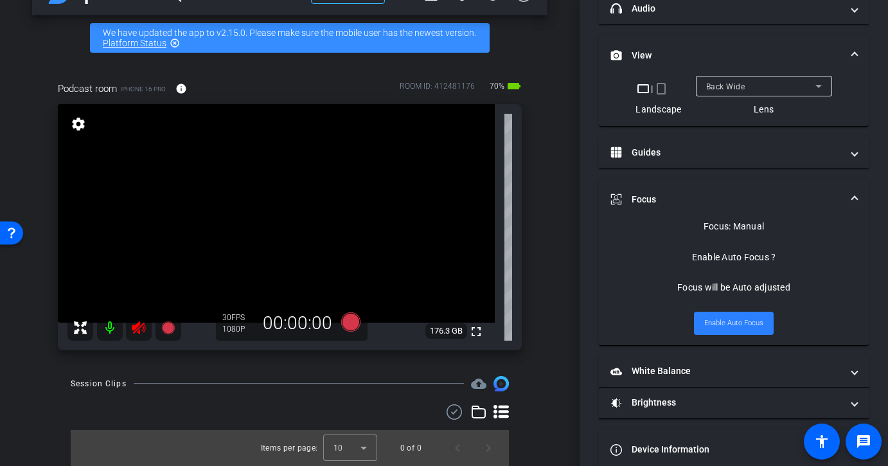
click at [737, 328] on span "Enable Auto Focus" at bounding box center [734, 323] width 59 height 19
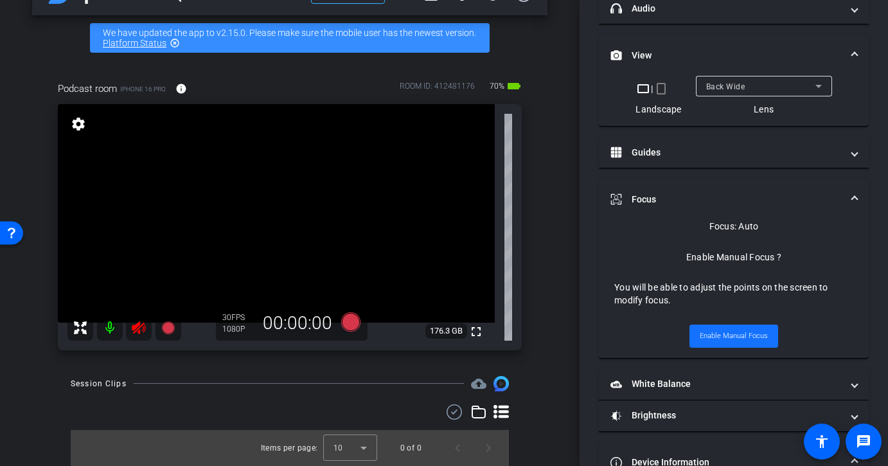
click at [744, 341] on span "Enable Manual Focus" at bounding box center [734, 336] width 68 height 19
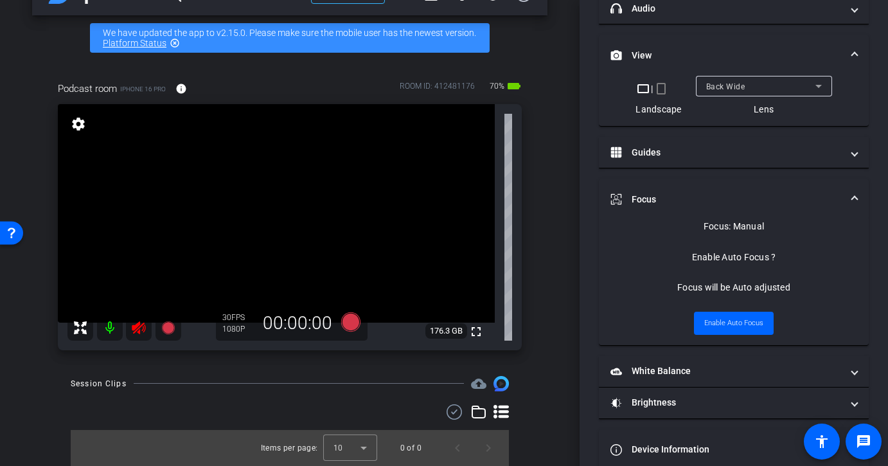
click at [437, 204] on video at bounding box center [276, 213] width 437 height 219
drag, startPoint x: 437, startPoint y: 204, endPoint x: 251, endPoint y: 195, distance: 186.6
click at [251, 195] on div "fullscreen settings 176.3 GB" at bounding box center [290, 227] width 464 height 246
click at [229, 182] on video at bounding box center [276, 213] width 437 height 219
click at [163, 174] on video at bounding box center [276, 213] width 437 height 219
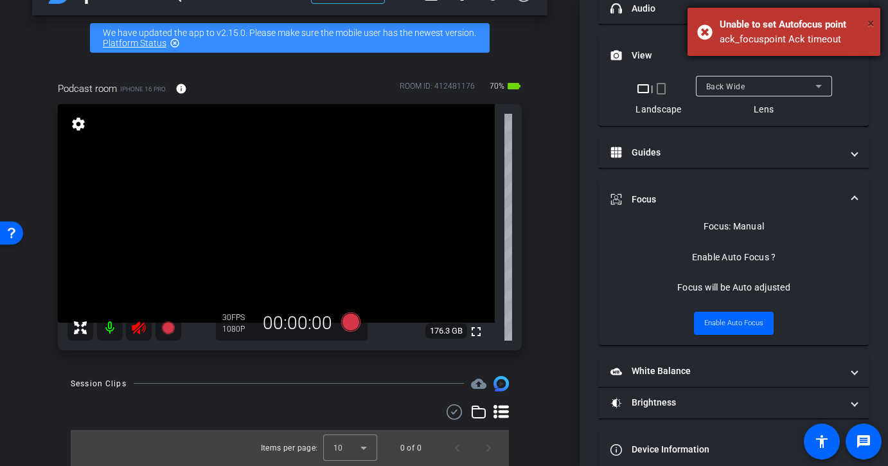
click at [871, 18] on span "×" at bounding box center [871, 22] width 7 height 15
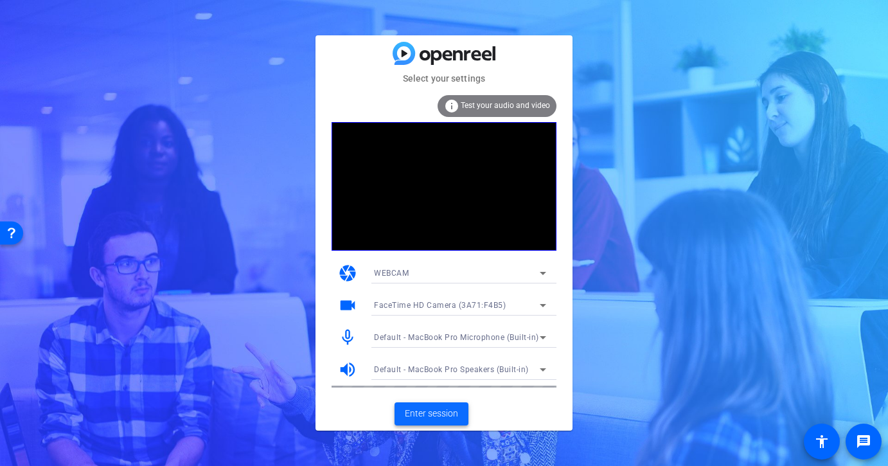
click at [434, 408] on span "Enter session" at bounding box center [431, 413] width 53 height 13
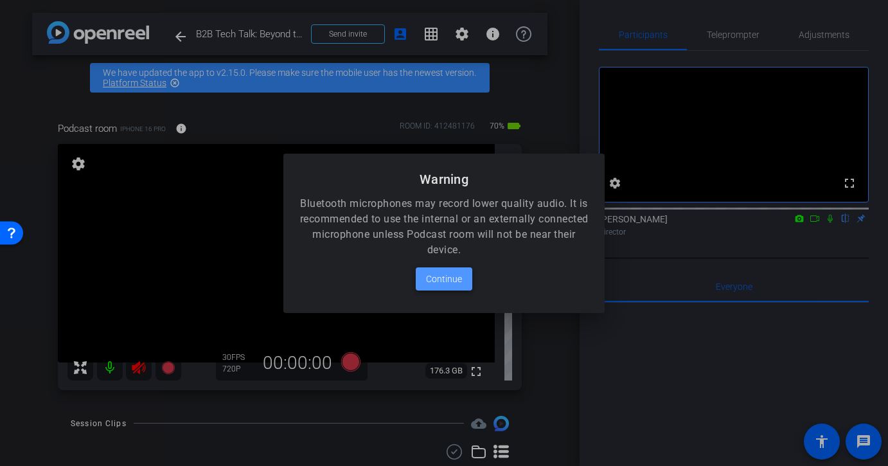
click at [445, 278] on span "Continue" at bounding box center [444, 278] width 36 height 15
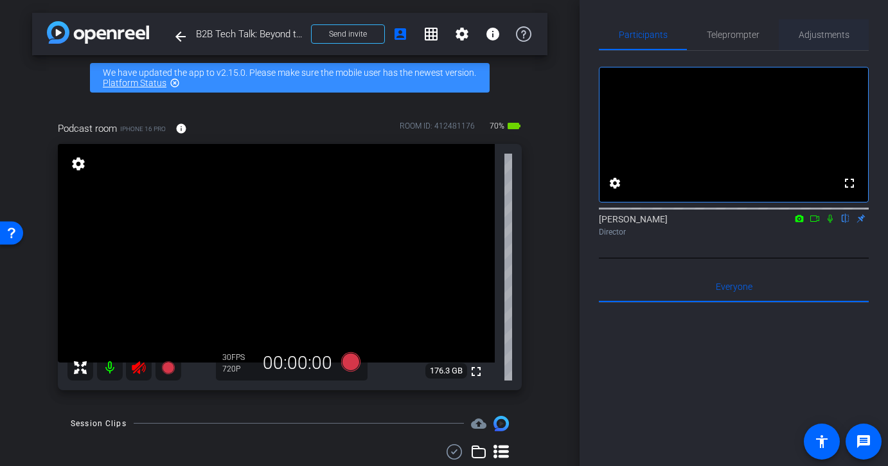
click at [826, 28] on span "Adjustments" at bounding box center [824, 34] width 51 height 31
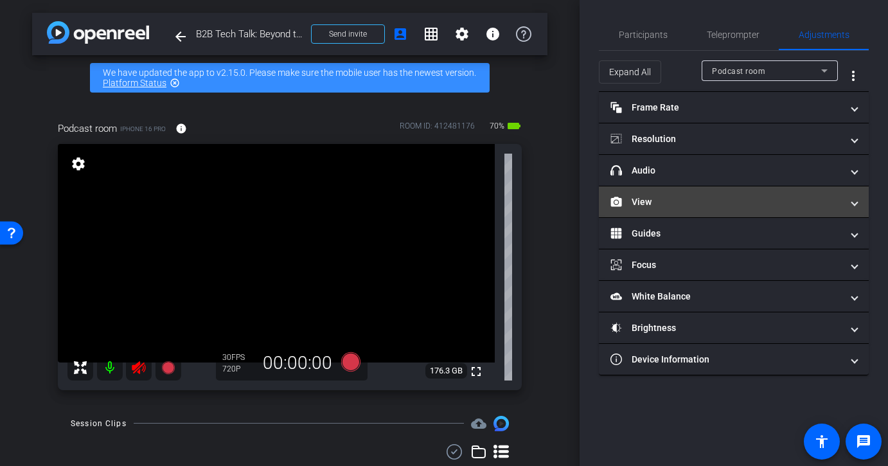
click at [781, 201] on mat-panel-title "View" at bounding box center [726, 201] width 231 height 13
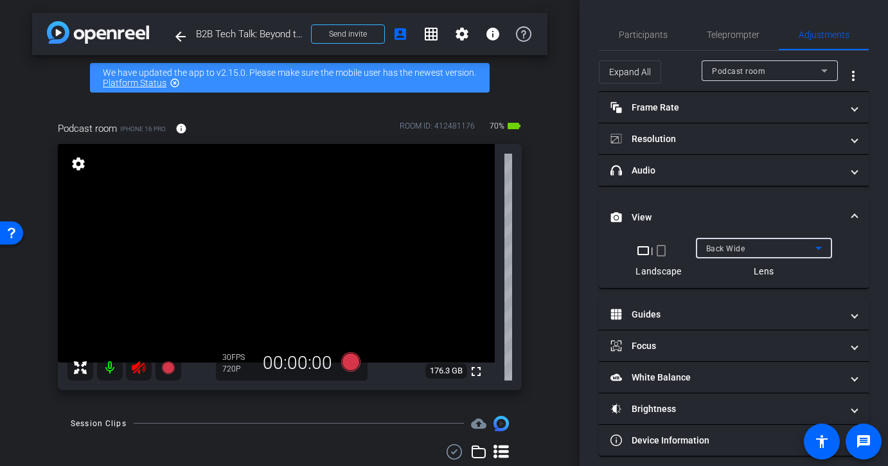
click at [807, 244] on div "Back Wide" at bounding box center [760, 248] width 109 height 16
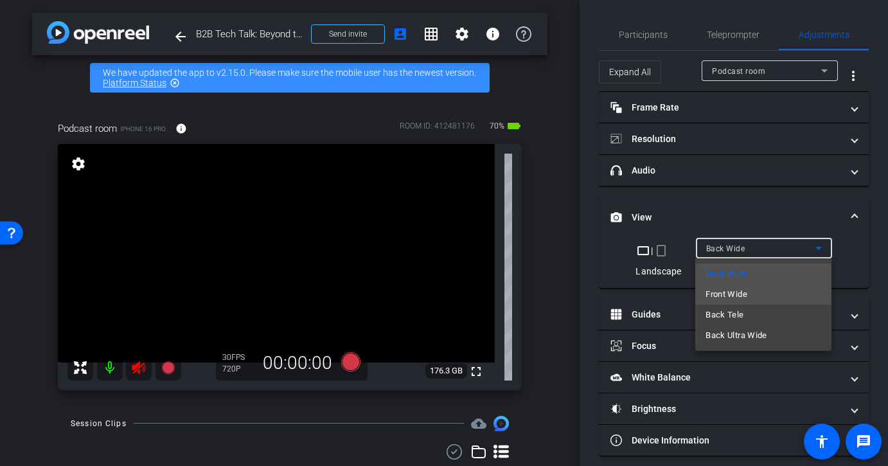
click at [784, 297] on mat-option "Front Wide" at bounding box center [764, 294] width 136 height 21
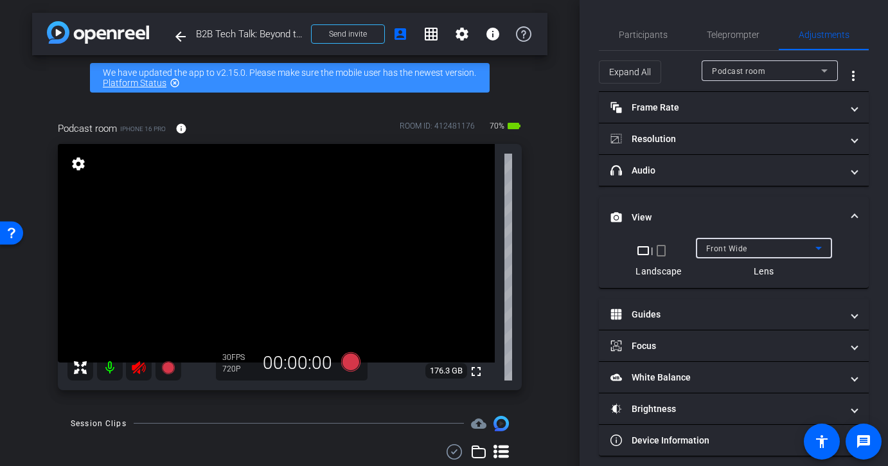
click at [803, 251] on div "Front Wide" at bounding box center [760, 248] width 109 height 16
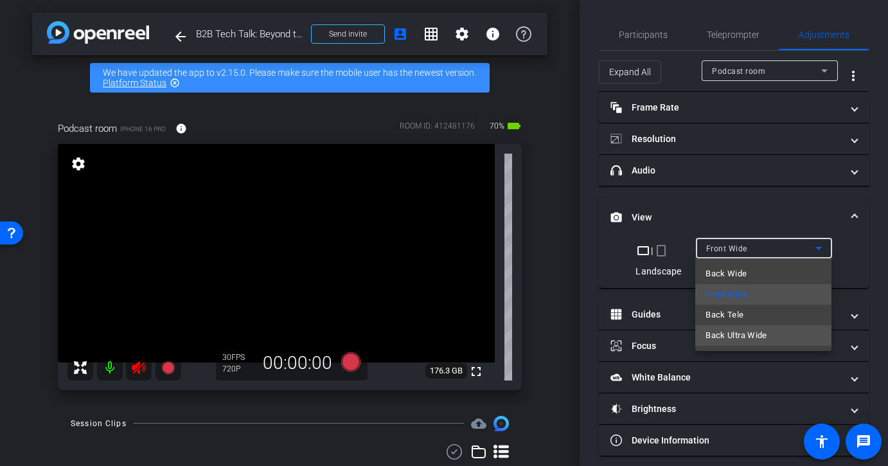
click at [782, 335] on mat-option "Back Ultra Wide" at bounding box center [764, 335] width 136 height 21
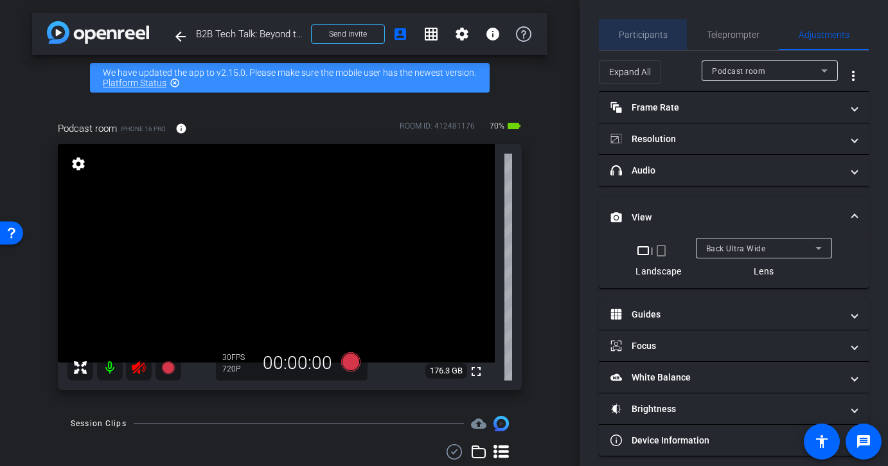
click at [640, 35] on span "Participants" at bounding box center [643, 34] width 49 height 9
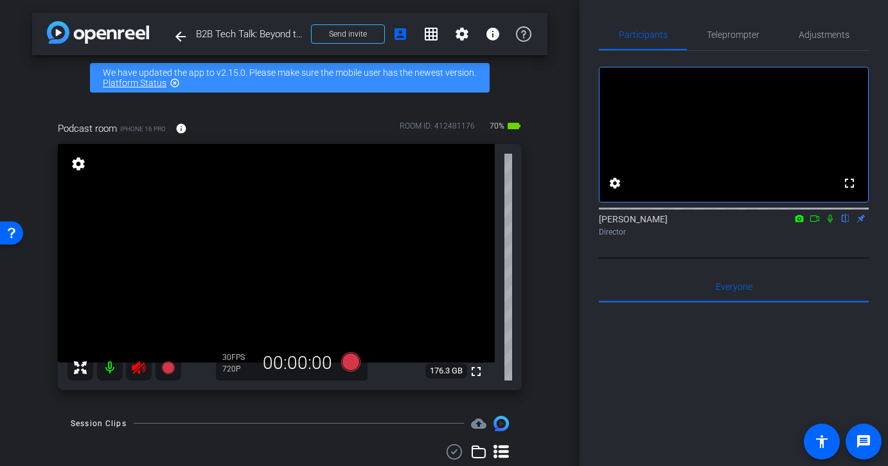
click at [829, 223] on icon at bounding box center [830, 219] width 5 height 8
click at [829, 223] on icon at bounding box center [830, 219] width 7 height 8
click at [829, 223] on icon at bounding box center [830, 219] width 5 height 8
click at [821, 224] on mat-icon at bounding box center [814, 219] width 15 height 12
click at [144, 373] on icon at bounding box center [138, 367] width 15 height 15
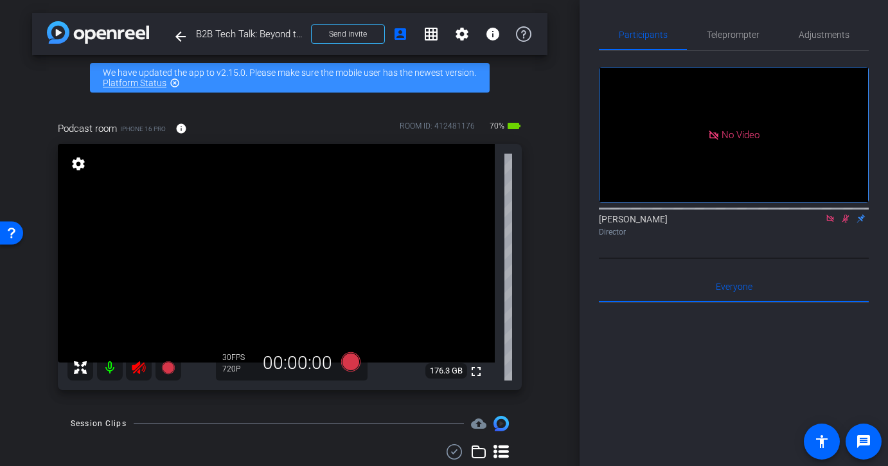
click at [139, 370] on div at bounding box center [124, 368] width 114 height 26
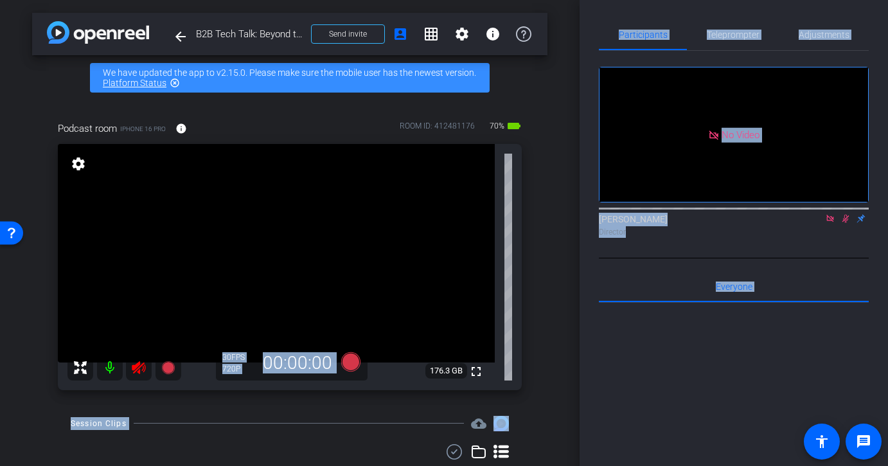
drag, startPoint x: 363, startPoint y: 327, endPoint x: 348, endPoint y: 327, distance: 15.4
click at [348, 327] on div "arrow_back B2B Tech Talk: Beyond the Build 8-6 Back to project Send invite acco…" at bounding box center [444, 233] width 888 height 466
click at [348, 317] on video at bounding box center [276, 253] width 437 height 219
click at [448, 263] on video at bounding box center [276, 253] width 437 height 219
click at [733, 326] on div at bounding box center [734, 462] width 270 height 318
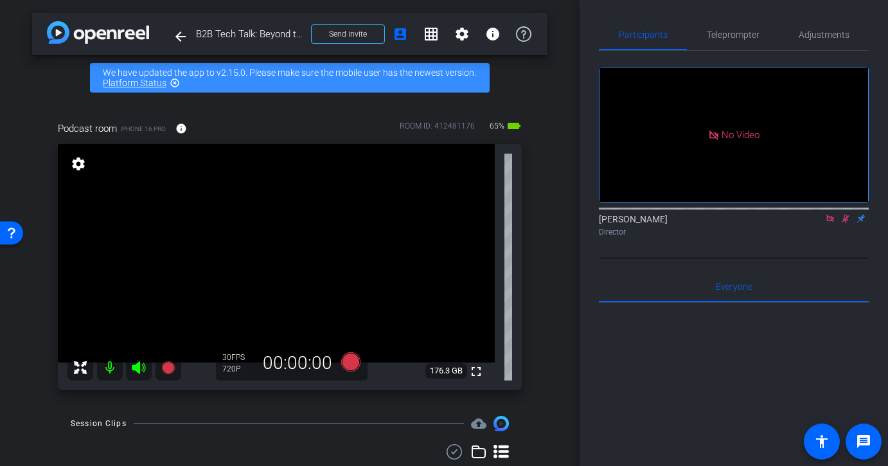
click at [133, 371] on icon at bounding box center [138, 367] width 15 height 15
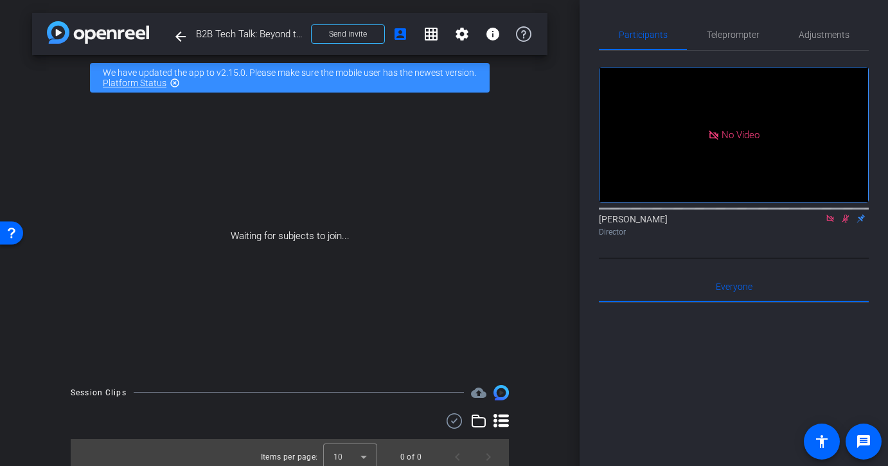
click at [830, 222] on icon at bounding box center [830, 218] width 7 height 7
click at [620, 191] on mat-icon "settings" at bounding box center [614, 182] width 15 height 15
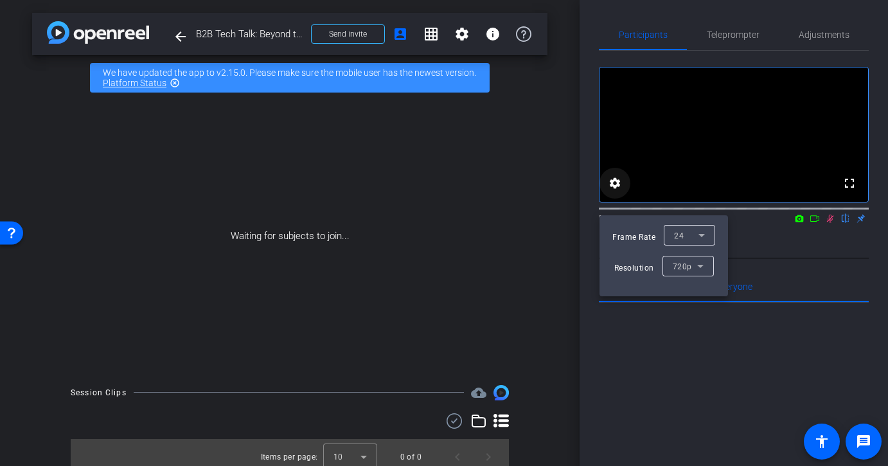
click at [620, 199] on div at bounding box center [444, 233] width 888 height 466
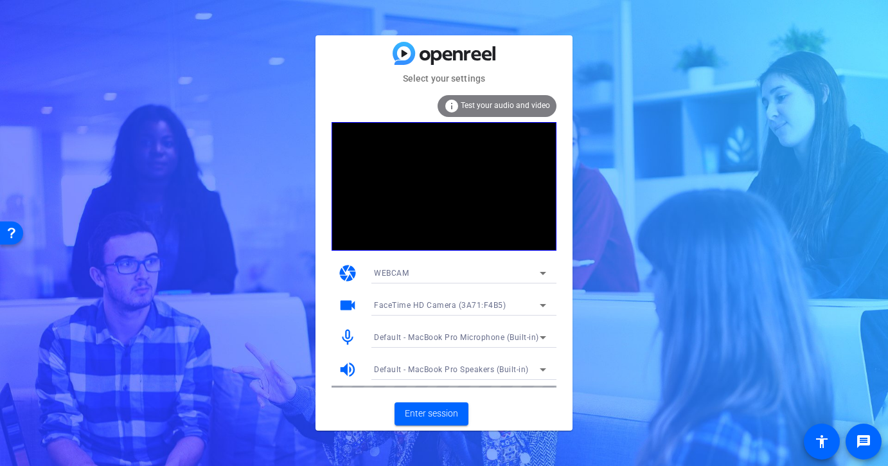
click at [536, 309] on icon at bounding box center [542, 305] width 15 height 15
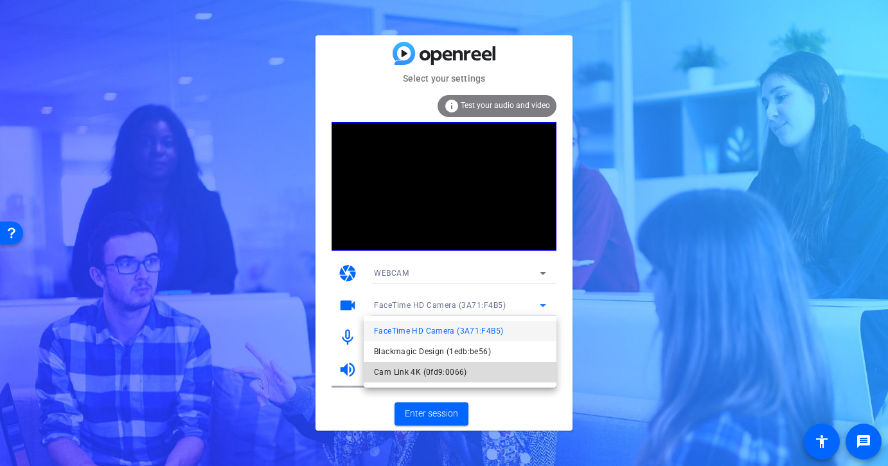
click at [492, 373] on mat-option "Cam Link 4K (0fd9:0066)" at bounding box center [460, 372] width 193 height 21
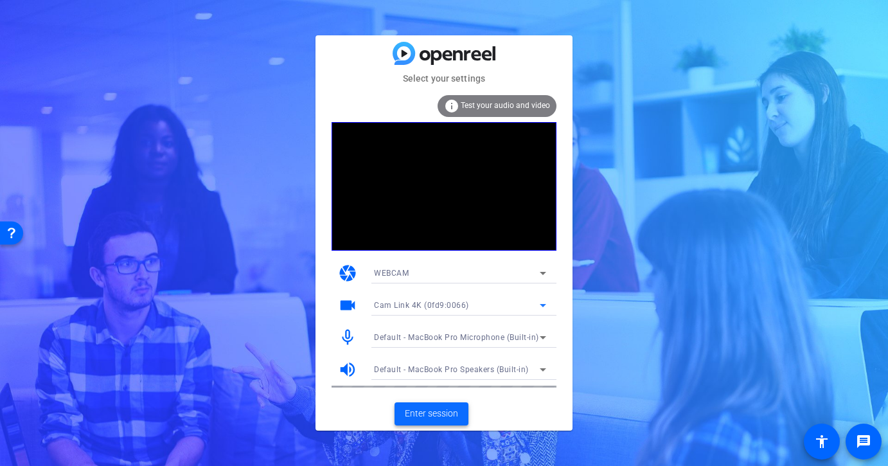
click at [436, 421] on span at bounding box center [432, 414] width 74 height 31
